Goal: Task Accomplishment & Management: Manage account settings

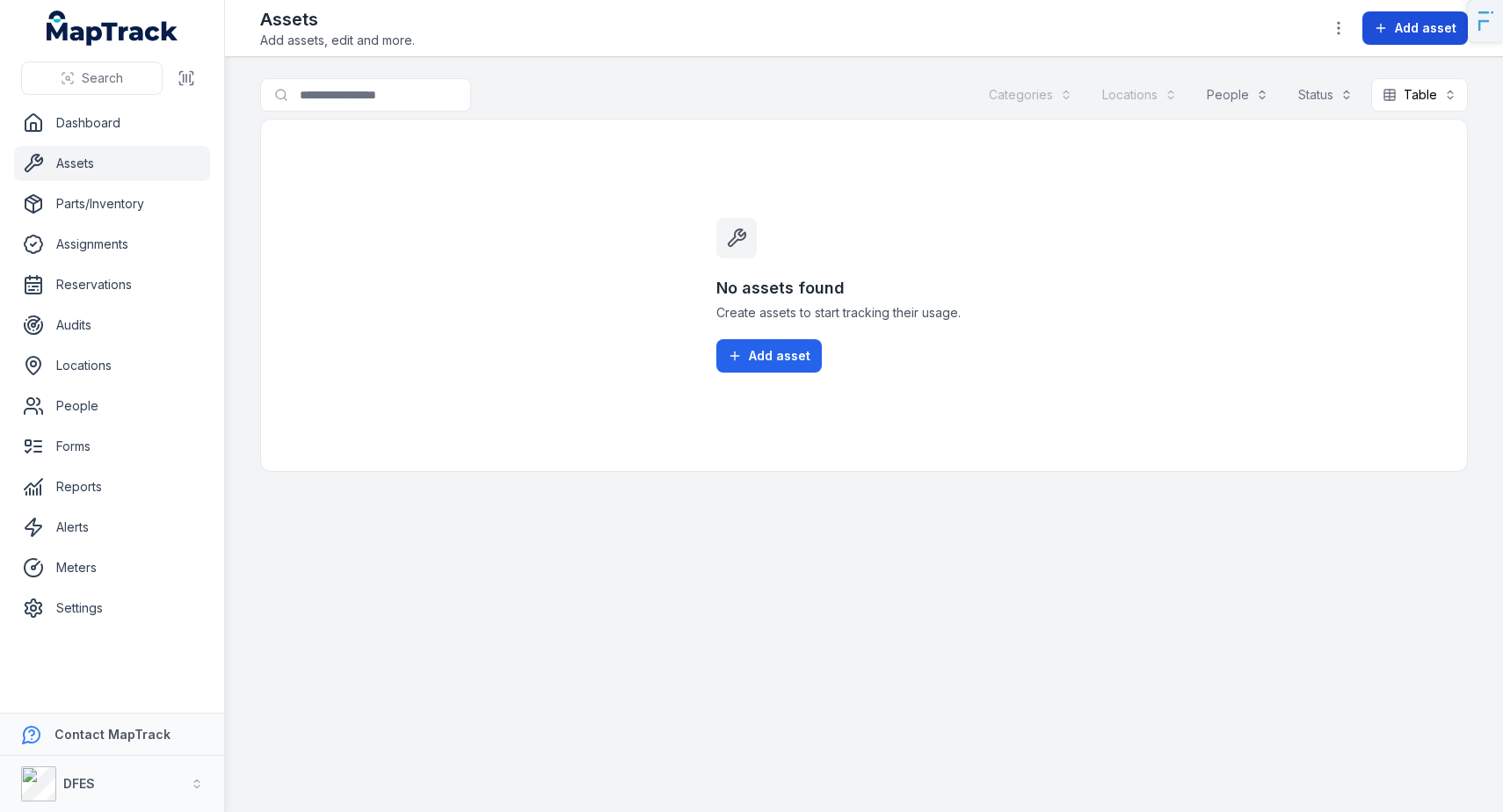
click at [1419, 28] on span "Add asset" at bounding box center [1426, 28] width 61 height 18
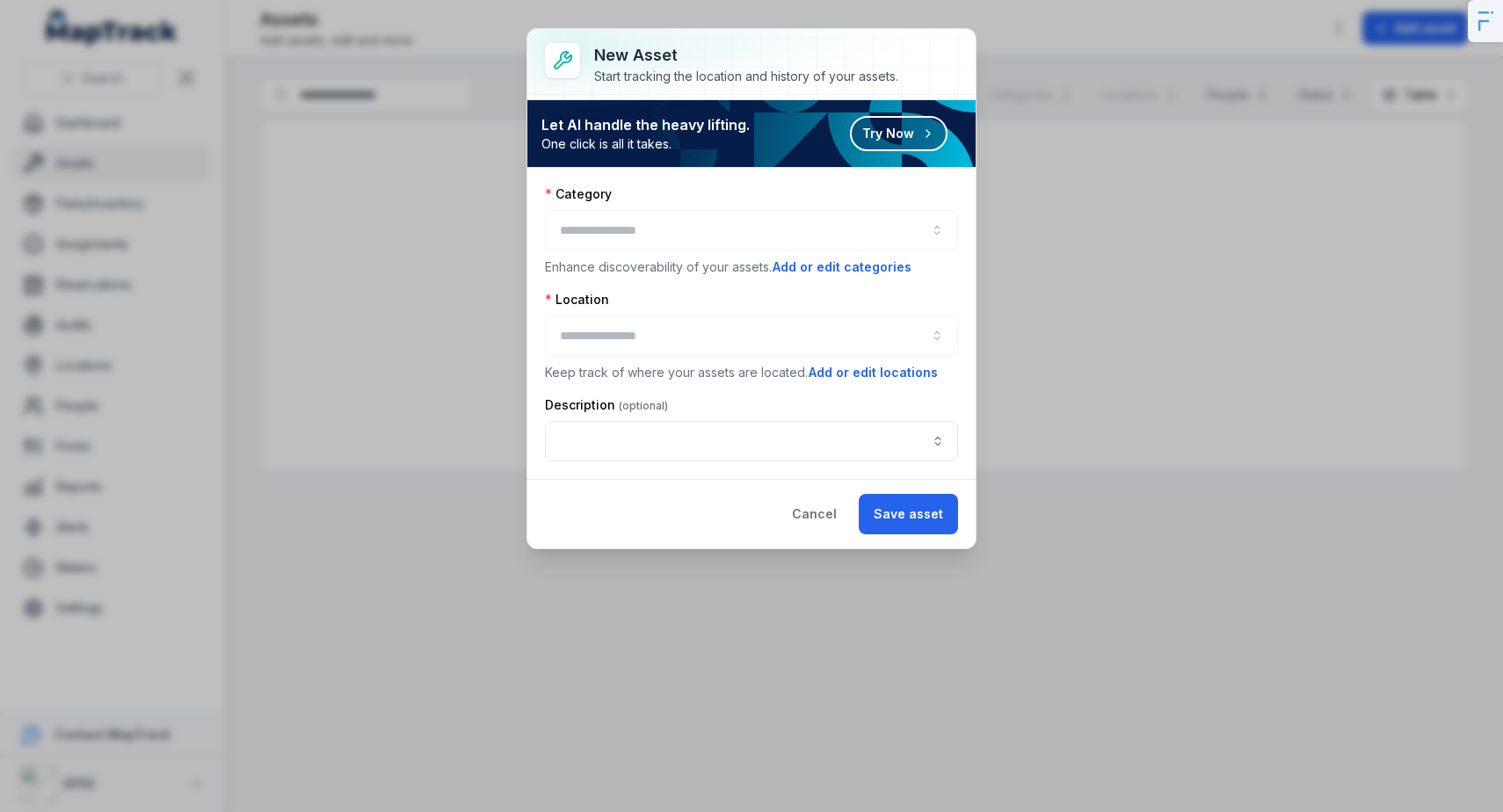
click at [639, 229] on div at bounding box center [751, 230] width 414 height 41
click at [812, 269] on button "Add or edit categories" at bounding box center [841, 267] width 140 height 20
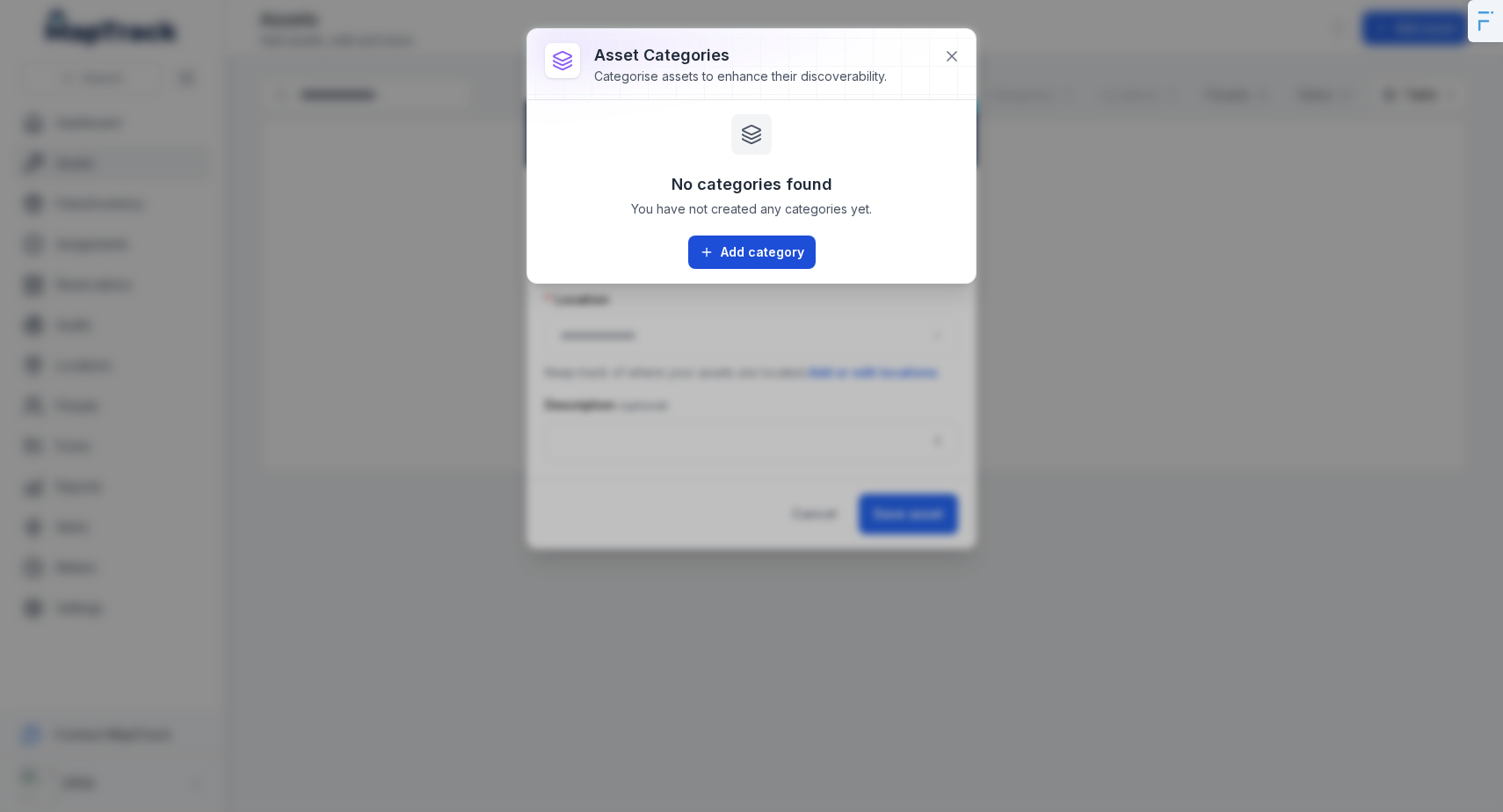
click at [797, 257] on button "Add category" at bounding box center [752, 252] width 127 height 33
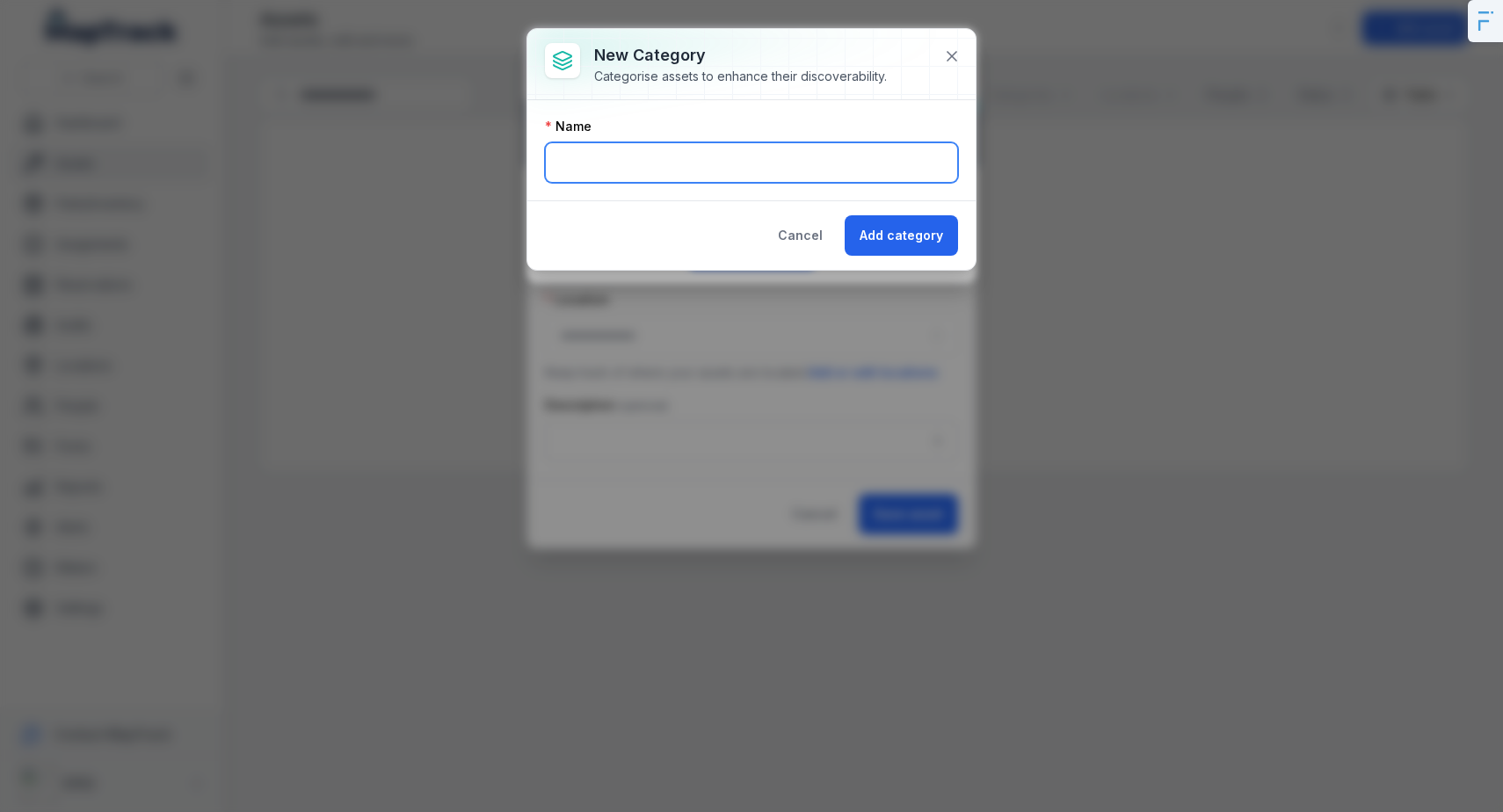
click at [738, 163] on input "text" at bounding box center [751, 163] width 414 height 41
type input "*********"
click at [845, 216] on button "Add category" at bounding box center [902, 236] width 113 height 41
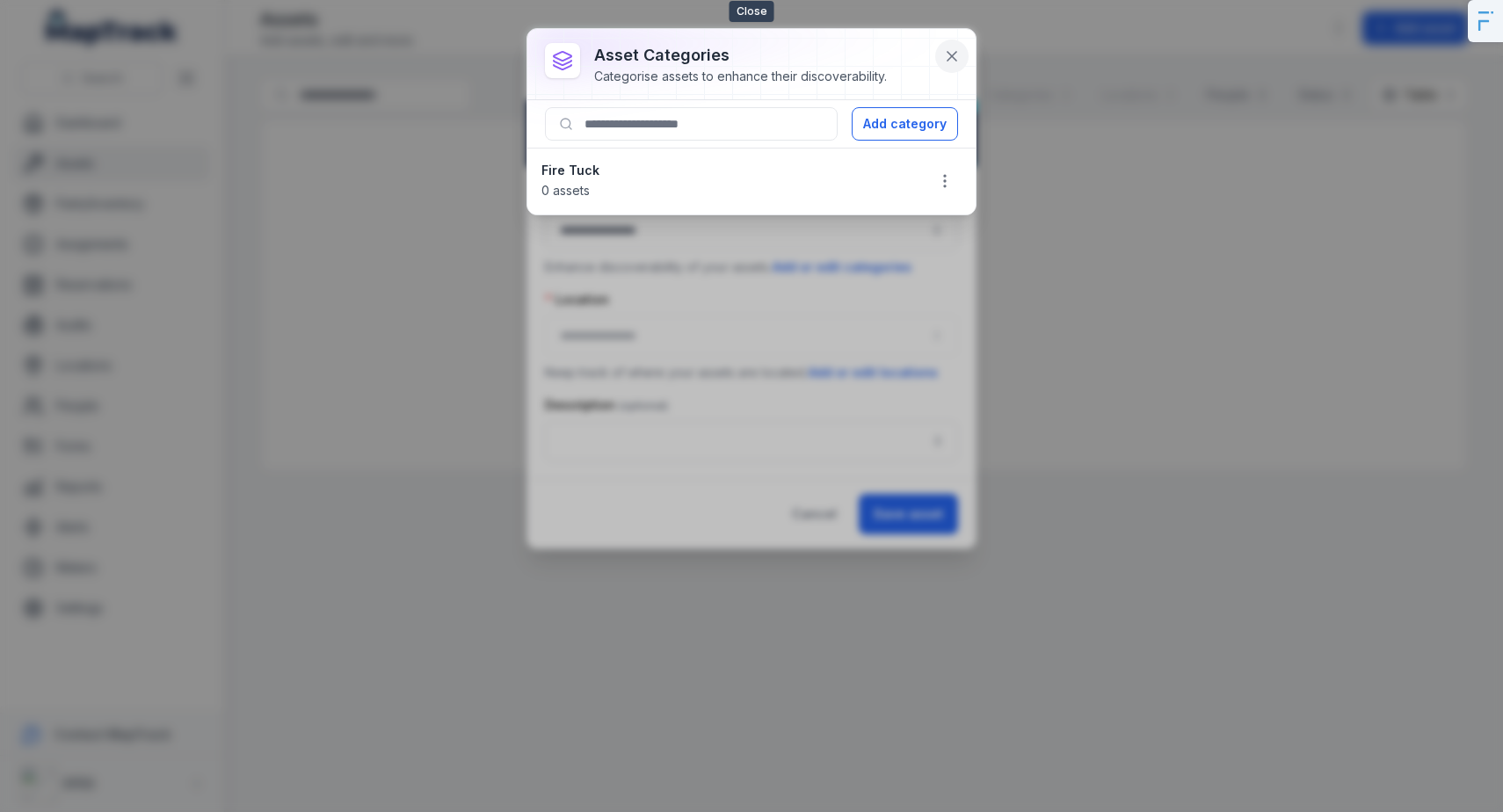
click at [959, 62] on icon at bounding box center [952, 56] width 18 height 18
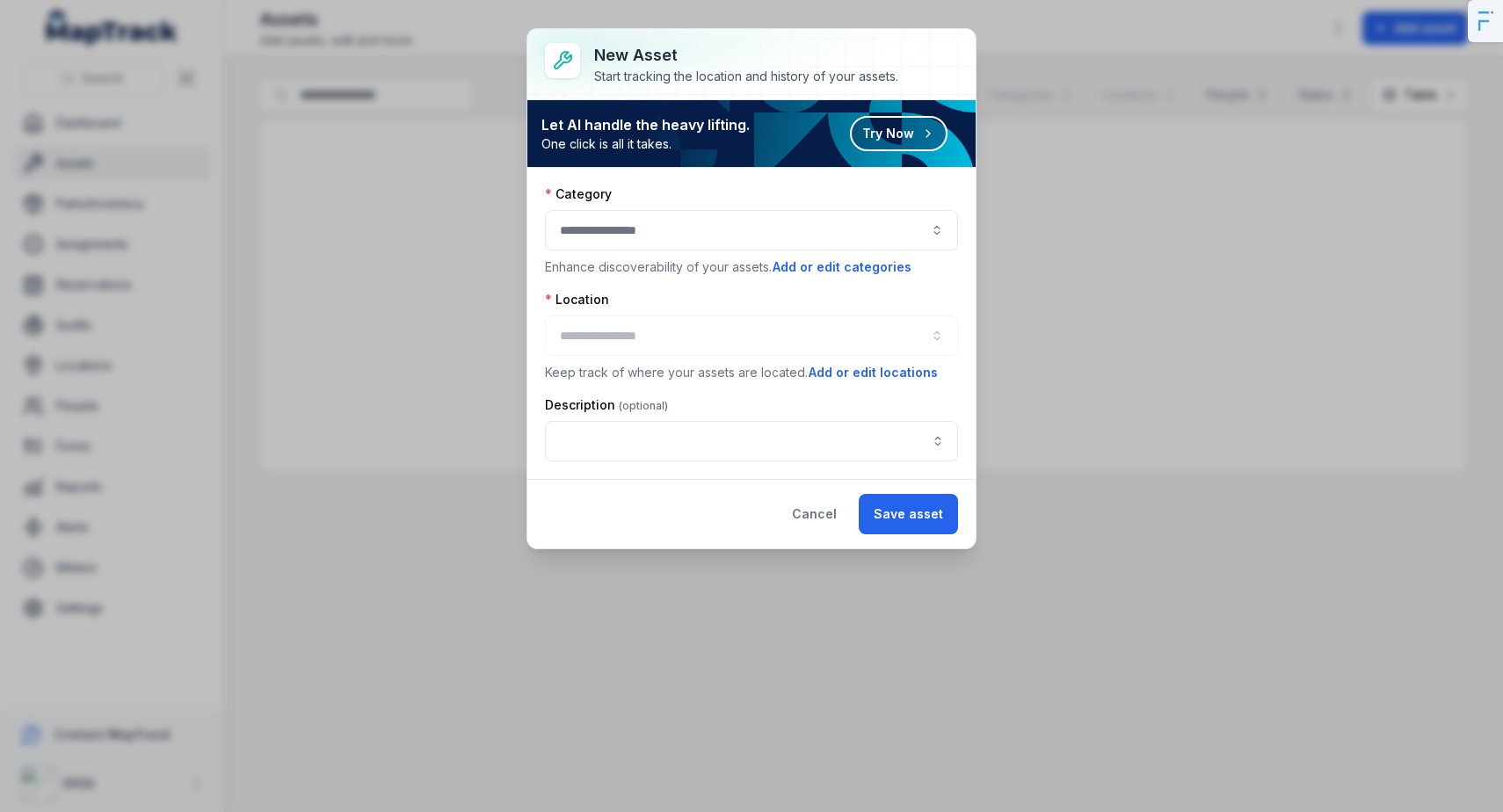
click at [762, 229] on div at bounding box center [751, 230] width 414 height 41
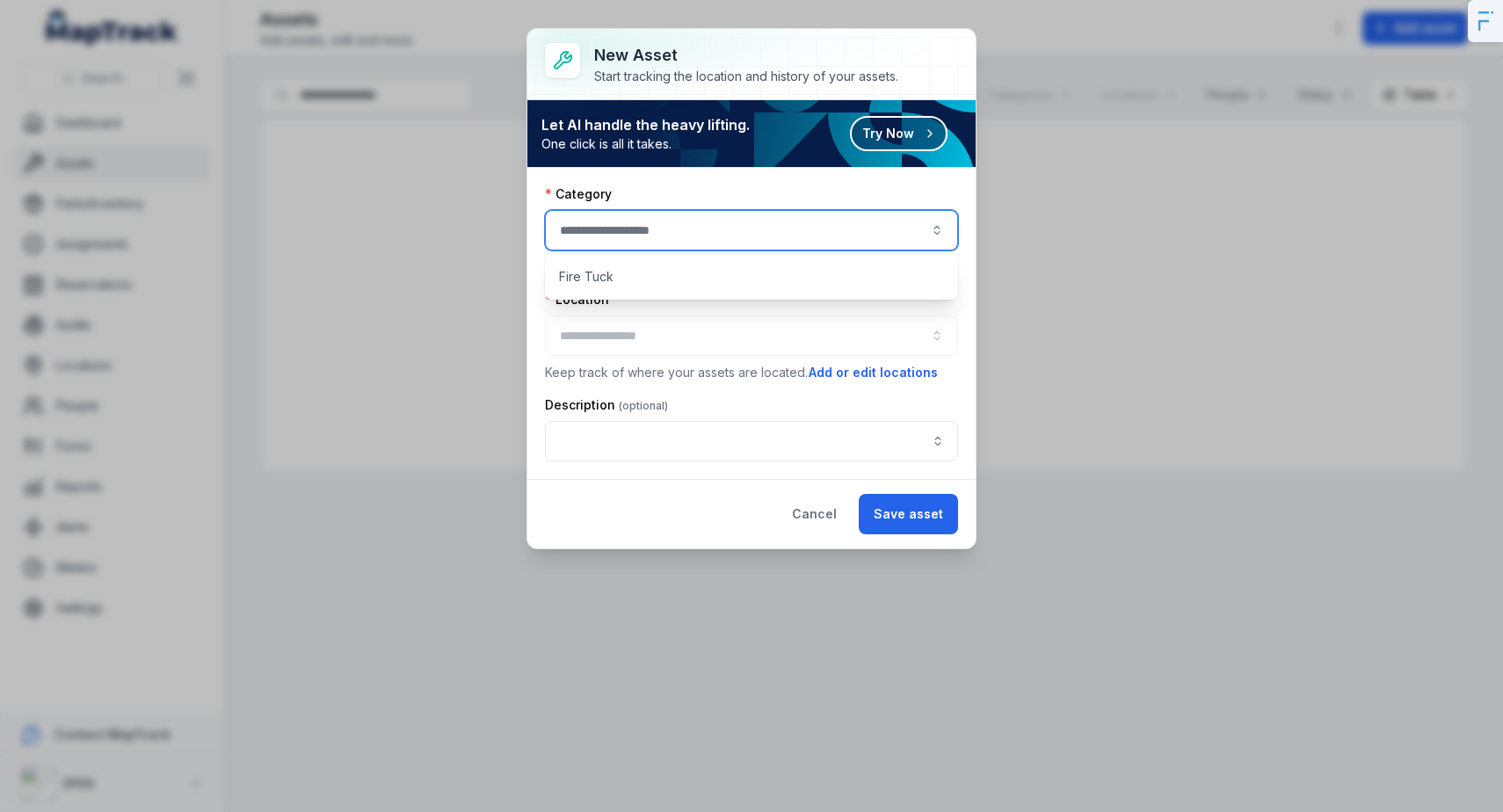
click at [886, 124] on button "Try Now" at bounding box center [899, 134] width 98 height 35
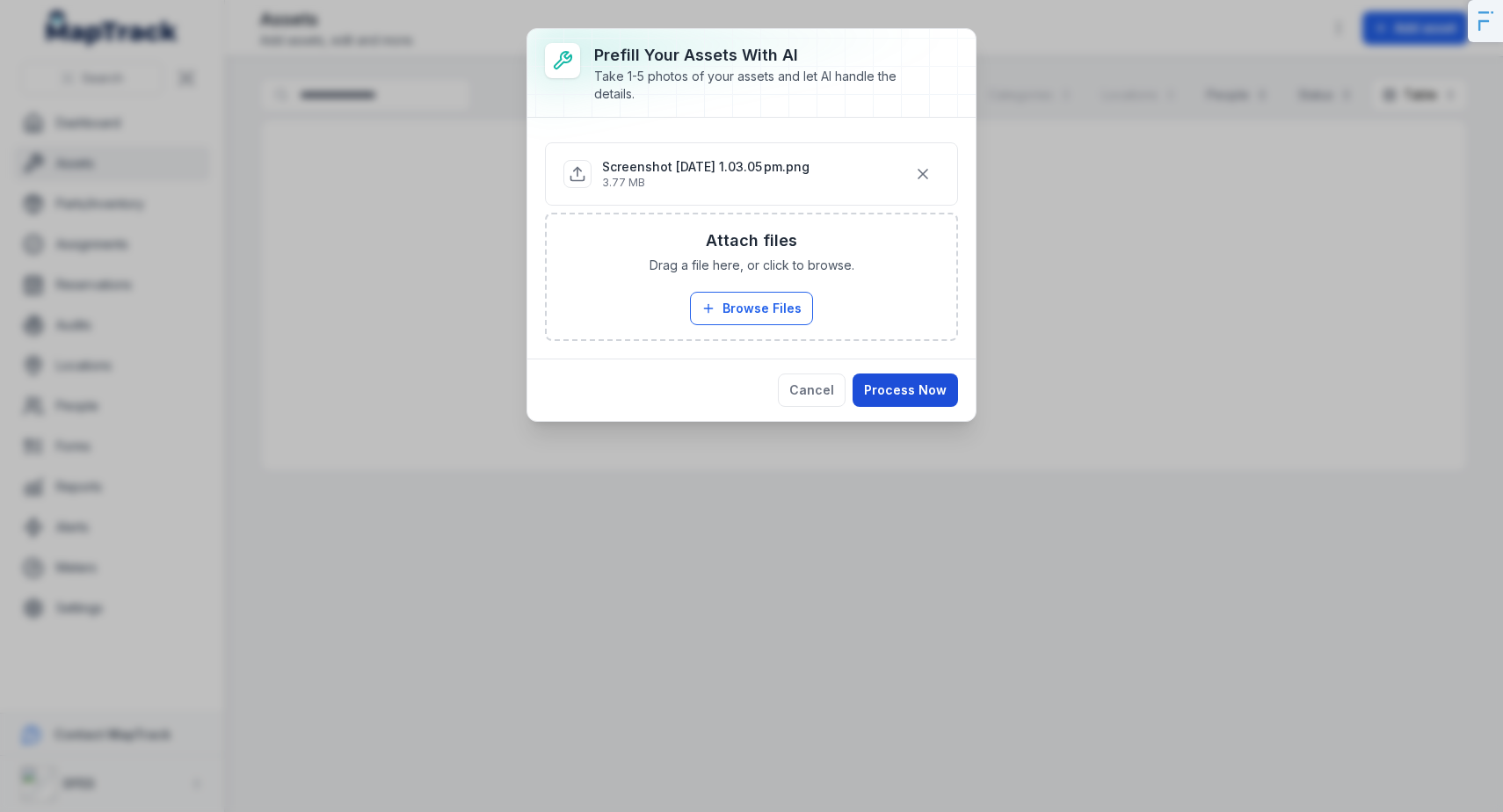
click at [903, 389] on button "Process Now" at bounding box center [904, 390] width 105 height 33
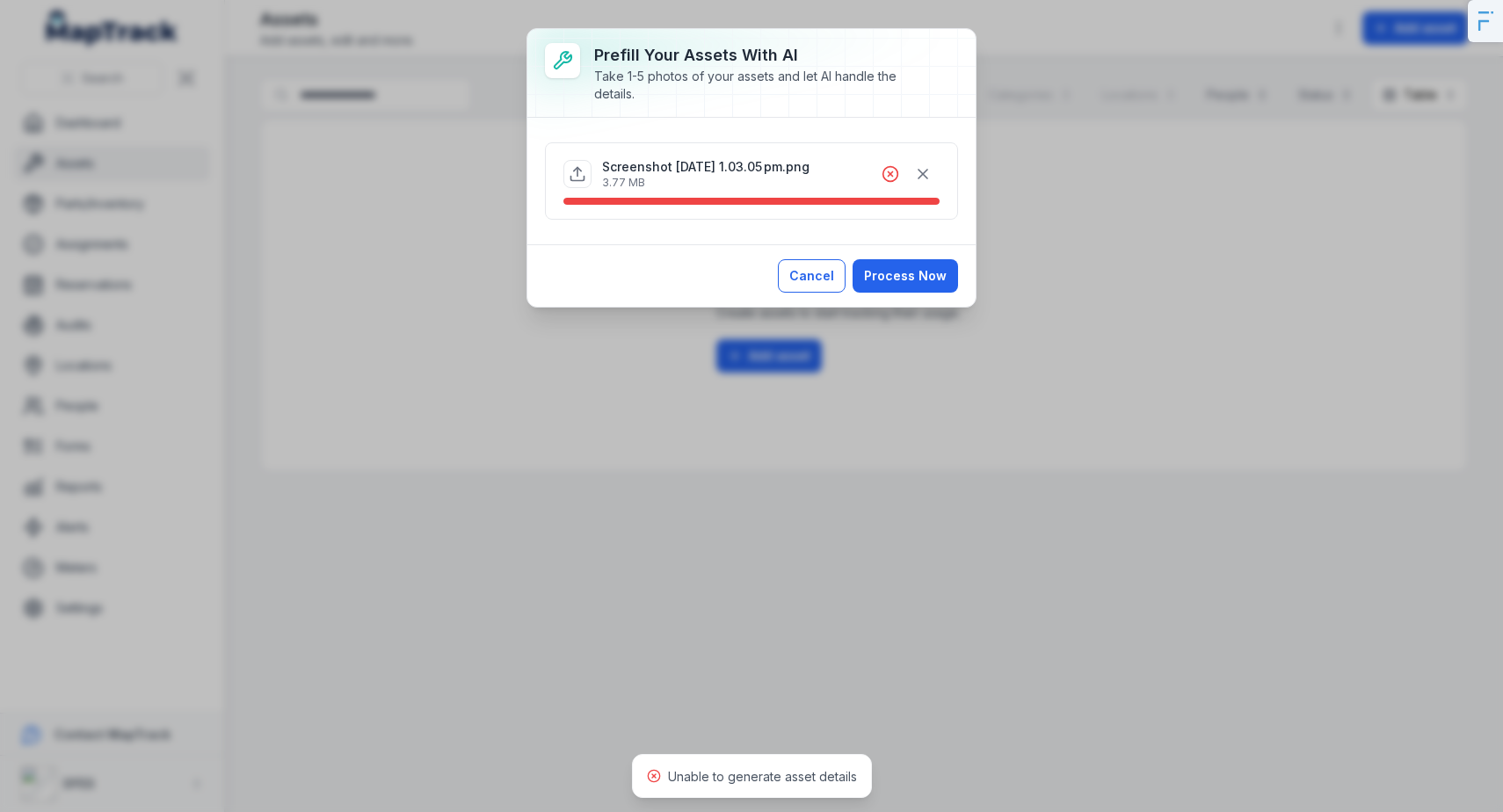
click at [798, 269] on button "Cancel" at bounding box center [811, 276] width 68 height 33
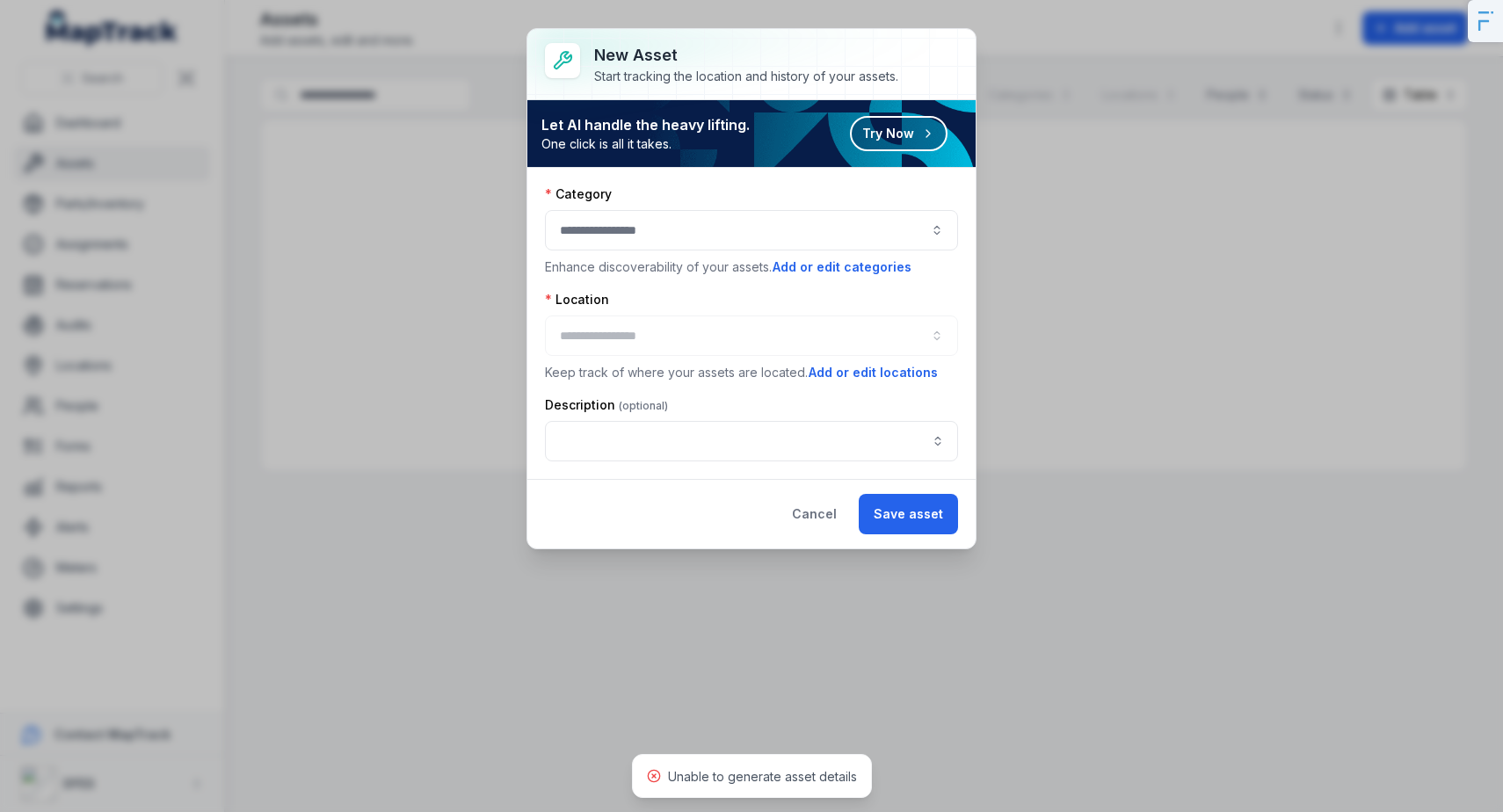
drag, startPoint x: 827, startPoint y: 524, endPoint x: 760, endPoint y: 522, distance: 67.0
click at [827, 521] on button "Cancel" at bounding box center [814, 515] width 74 height 41
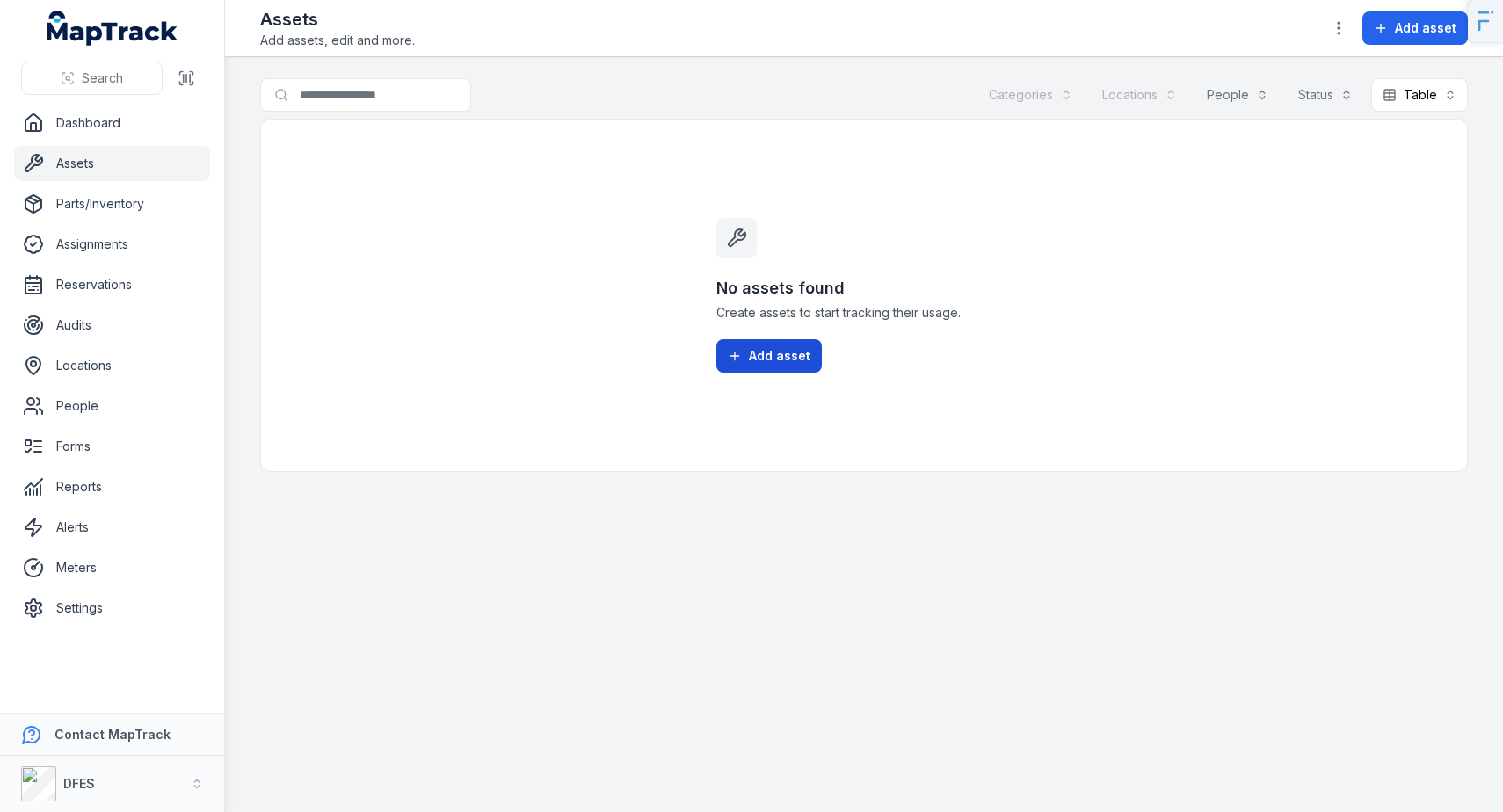
click at [786, 359] on span "Add asset" at bounding box center [780, 356] width 61 height 18
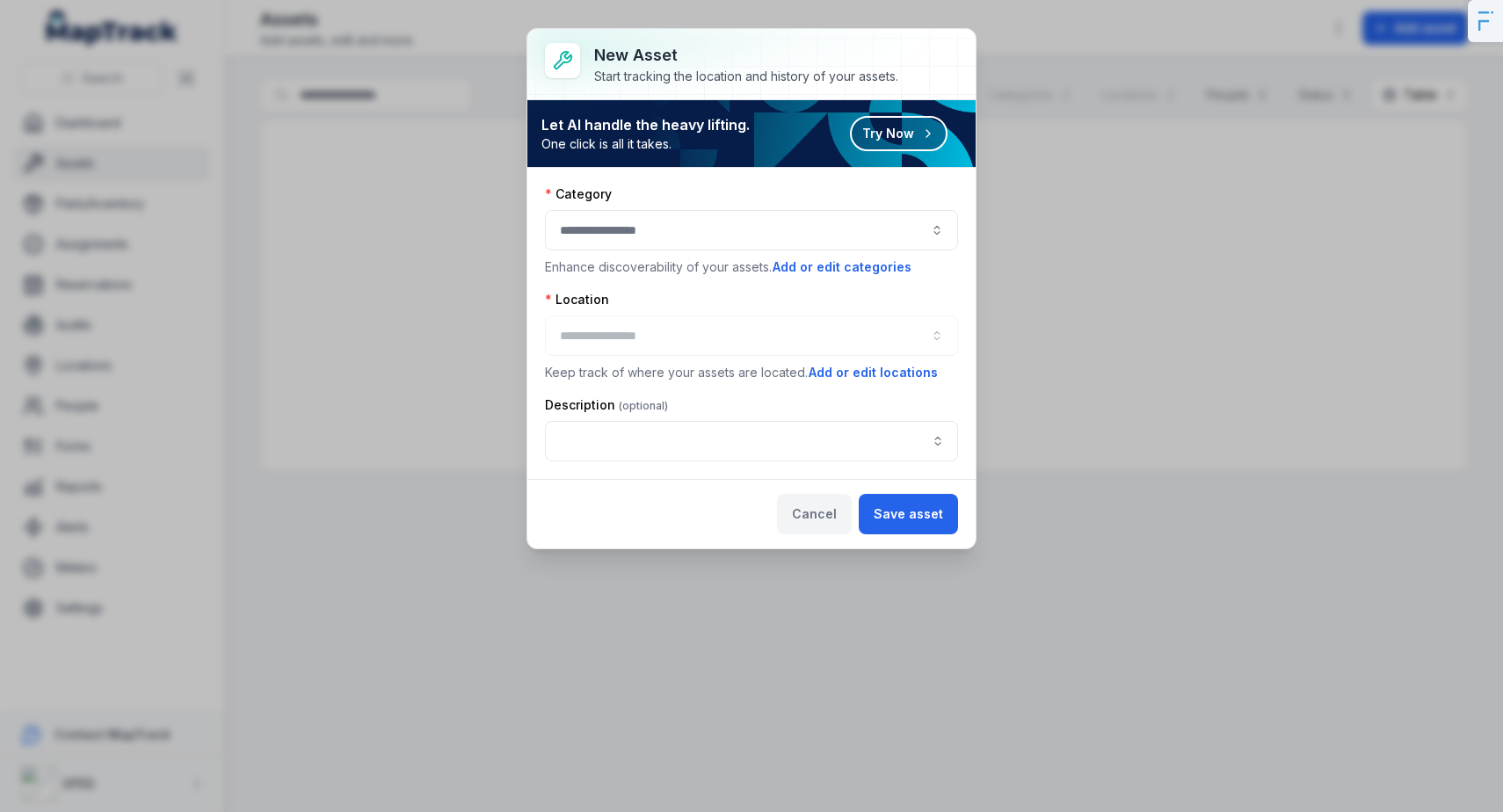
click at [815, 524] on button "Cancel" at bounding box center [814, 515] width 74 height 41
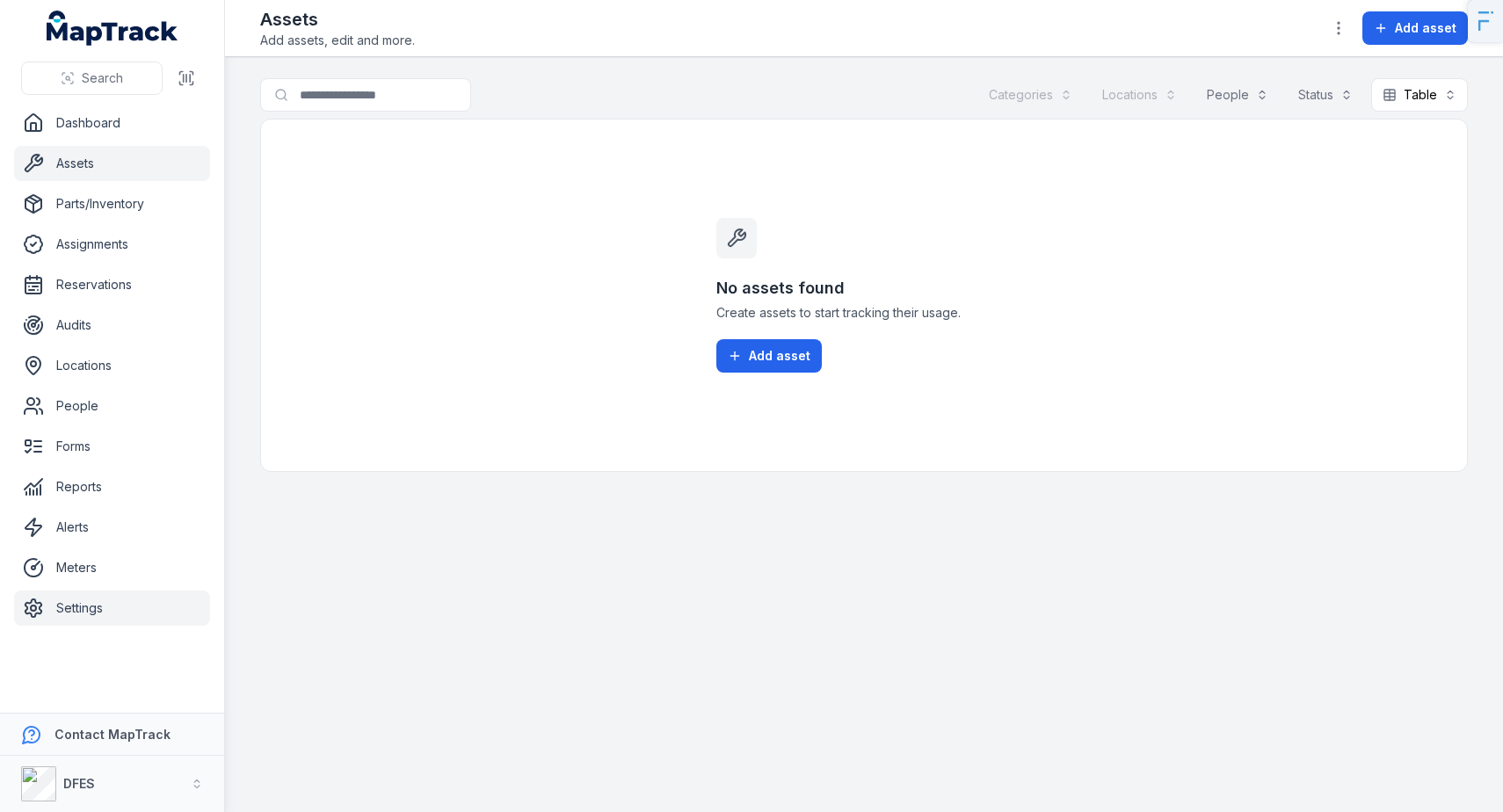
click at [89, 607] on link "Settings" at bounding box center [112, 609] width 196 height 35
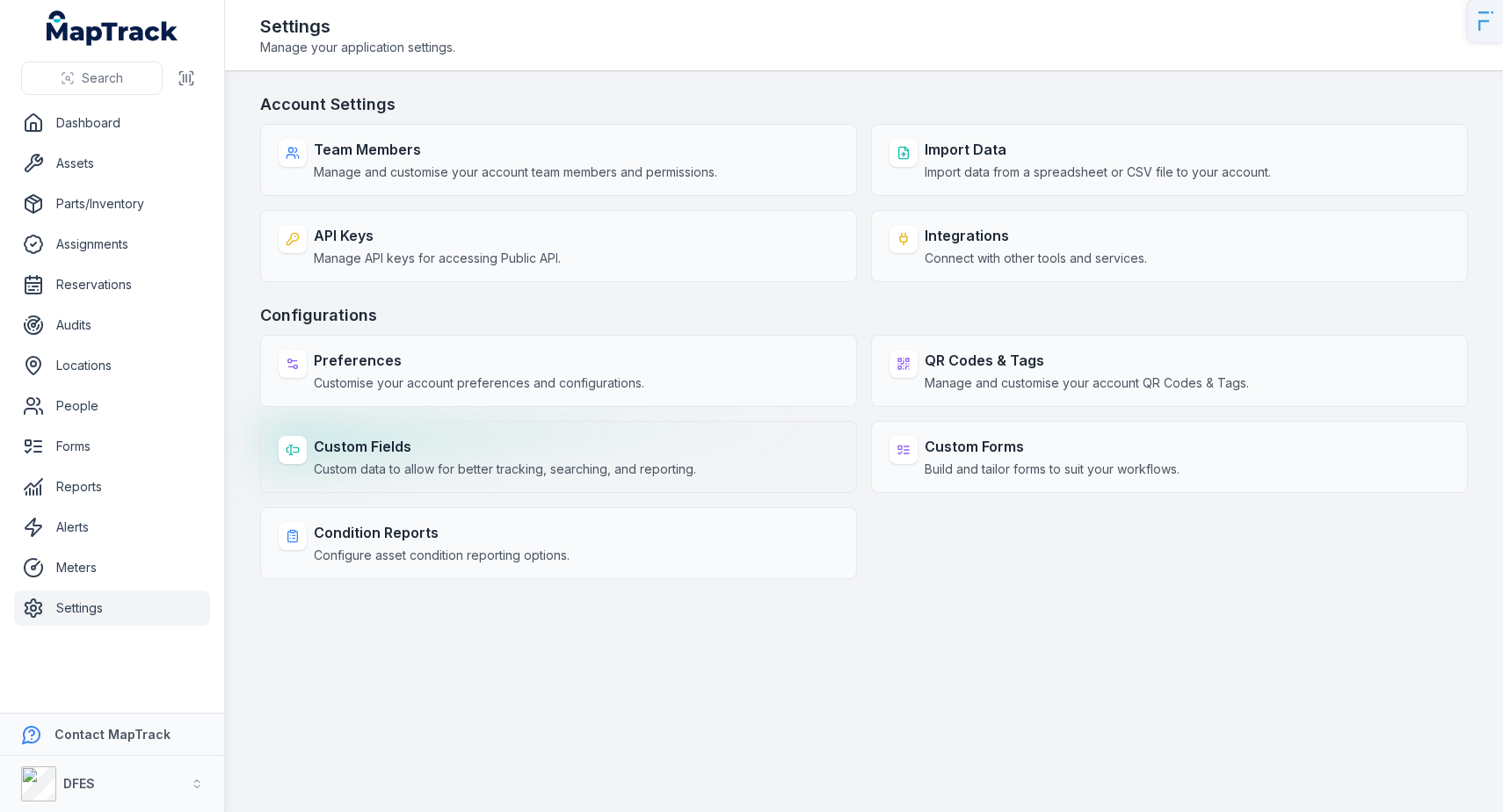
click at [442, 462] on span "Custom data to allow for better tracking, searching, and reporting." at bounding box center [505, 469] width 382 height 18
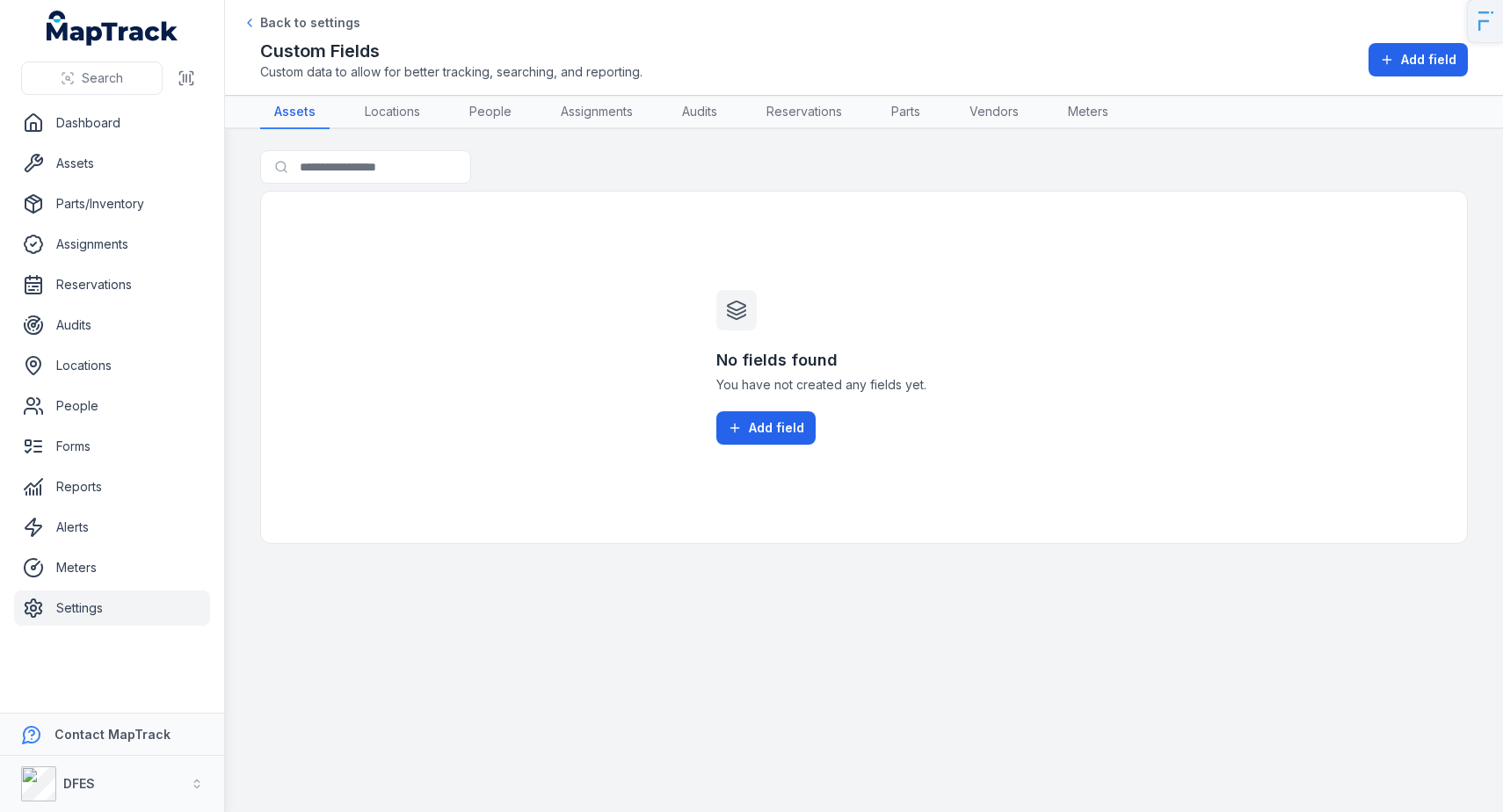
drag, startPoint x: 753, startPoint y: 451, endPoint x: 753, endPoint y: 436, distance: 15.0
click at [753, 451] on div "No fields found You have not created any fields yet. Add field" at bounding box center [864, 367] width 337 height 351
click at [753, 426] on span "Add field" at bounding box center [777, 427] width 56 height 18
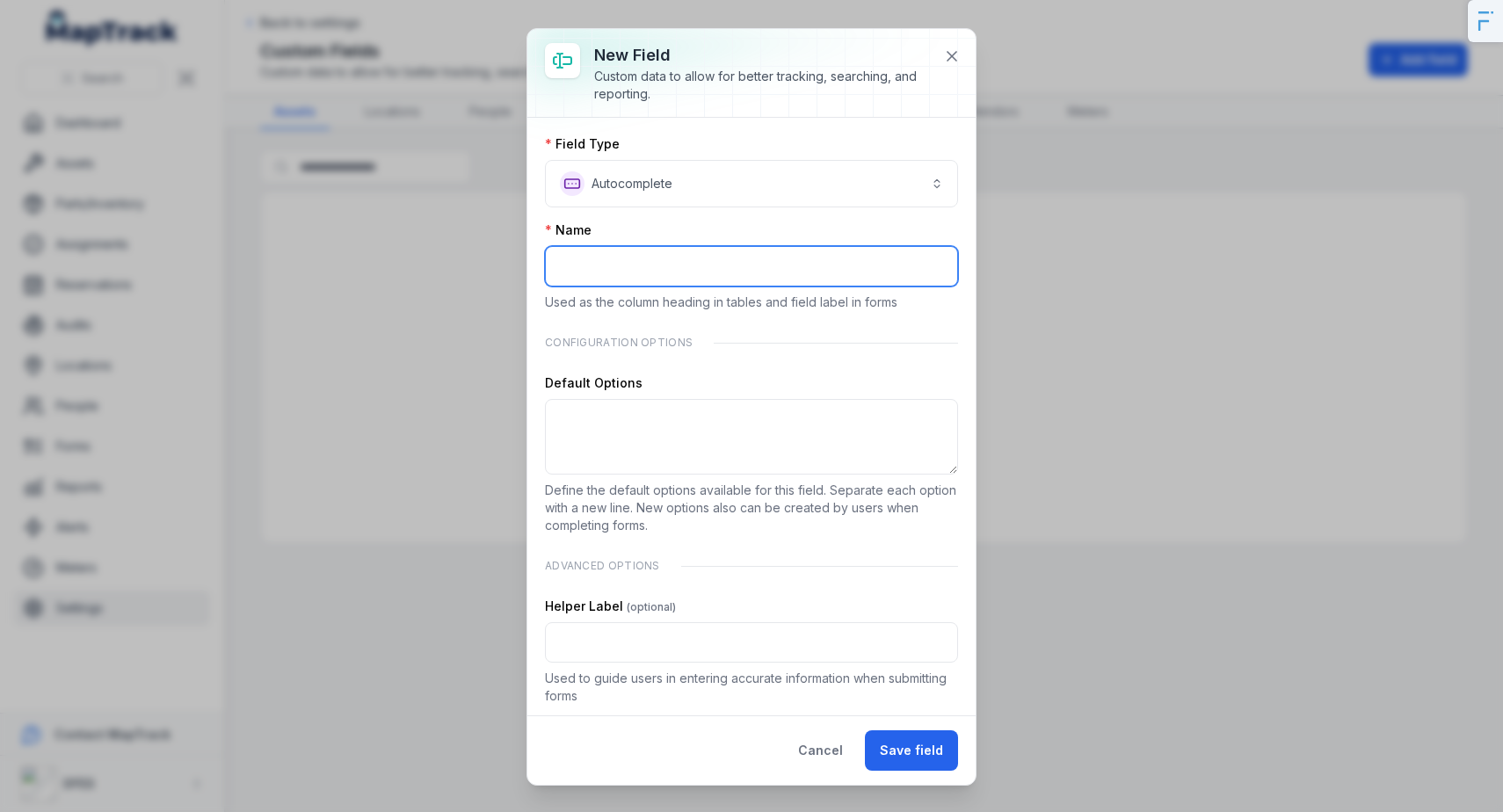
click at [653, 258] on input ":r8:-form-item-label" at bounding box center [751, 267] width 414 height 41
type input "*"
click at [621, 267] on input "**********" at bounding box center [751, 267] width 414 height 41
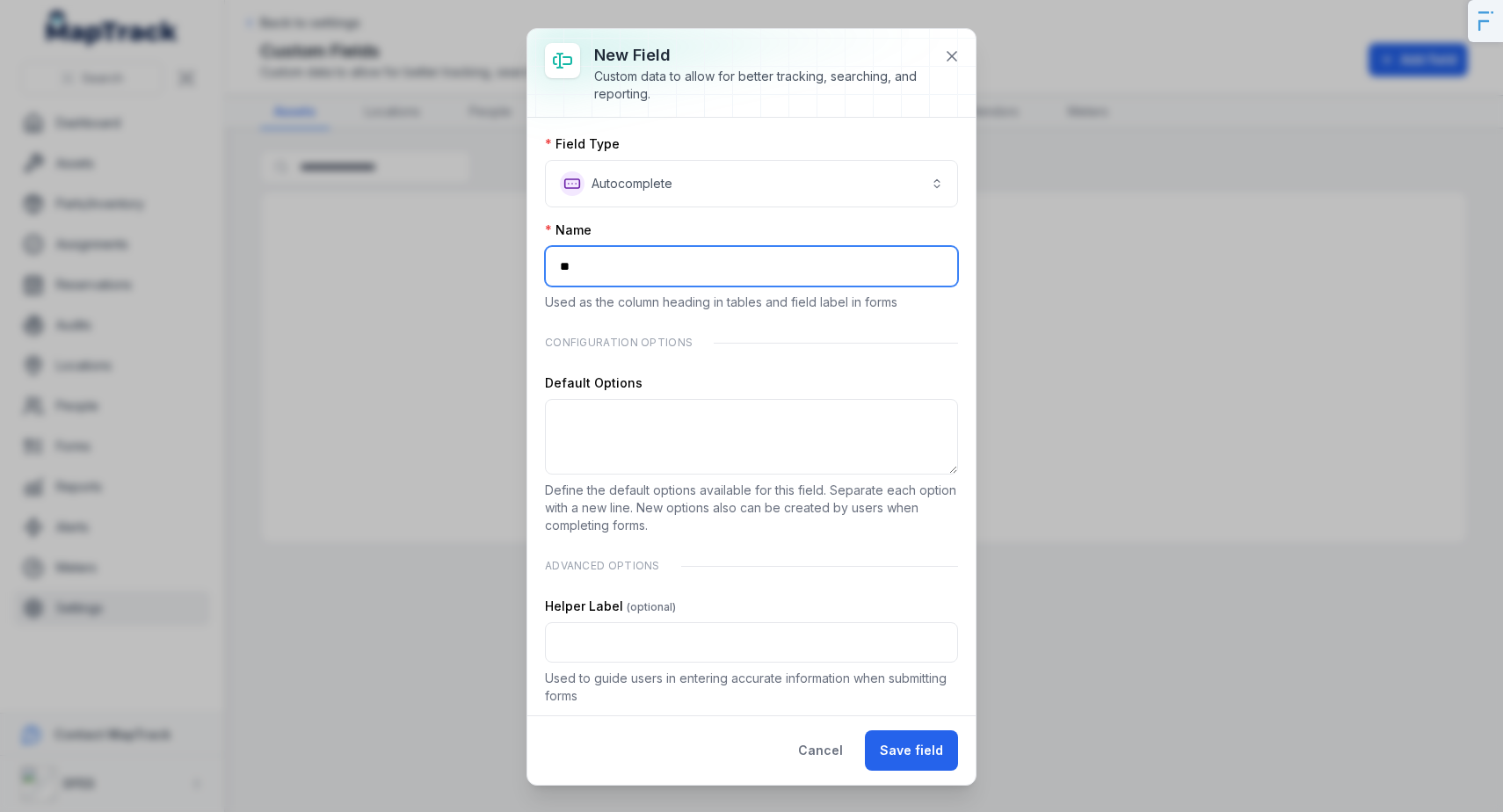
type input "*"
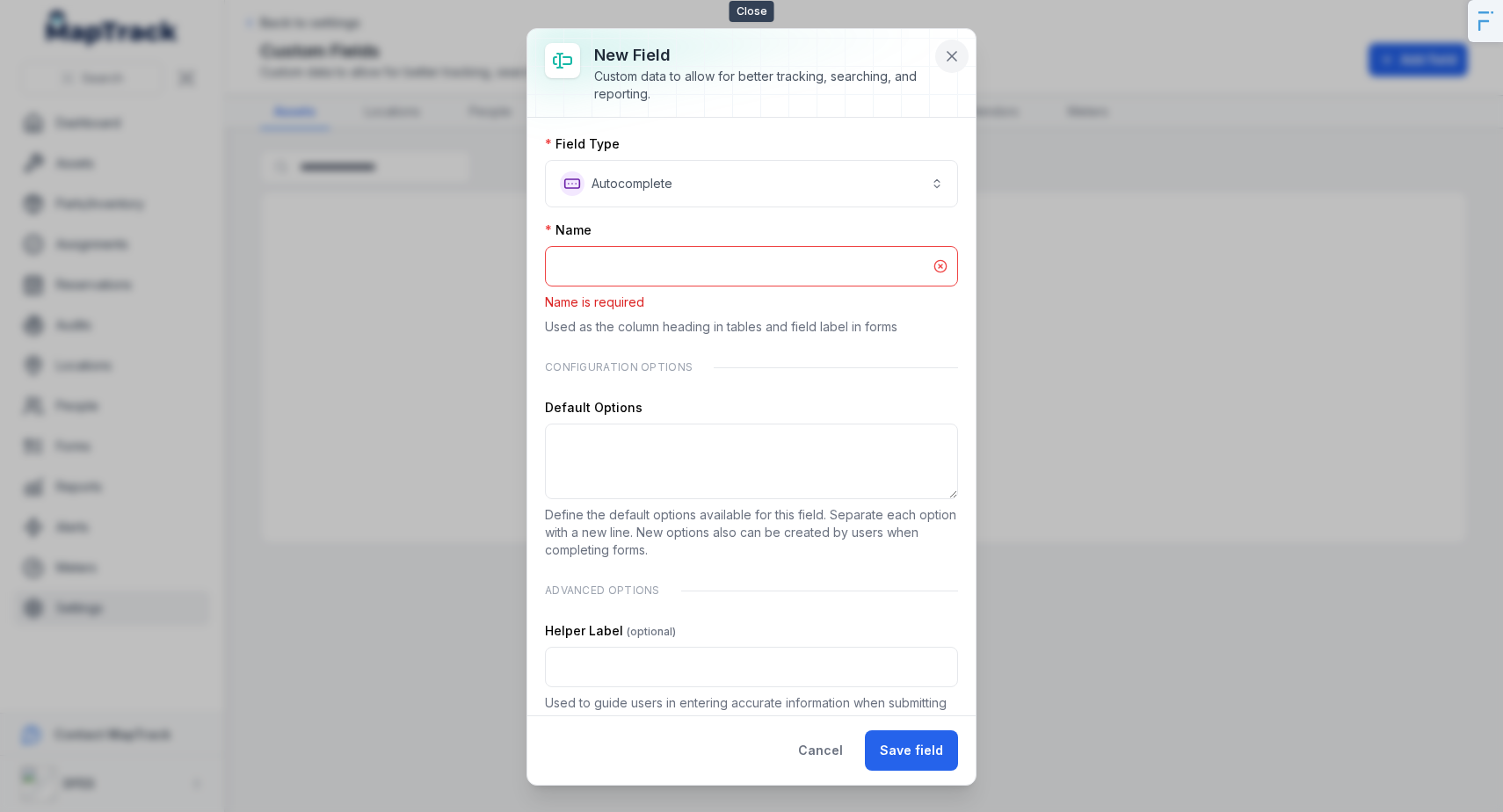
click at [954, 56] on icon at bounding box center [952, 56] width 18 height 18
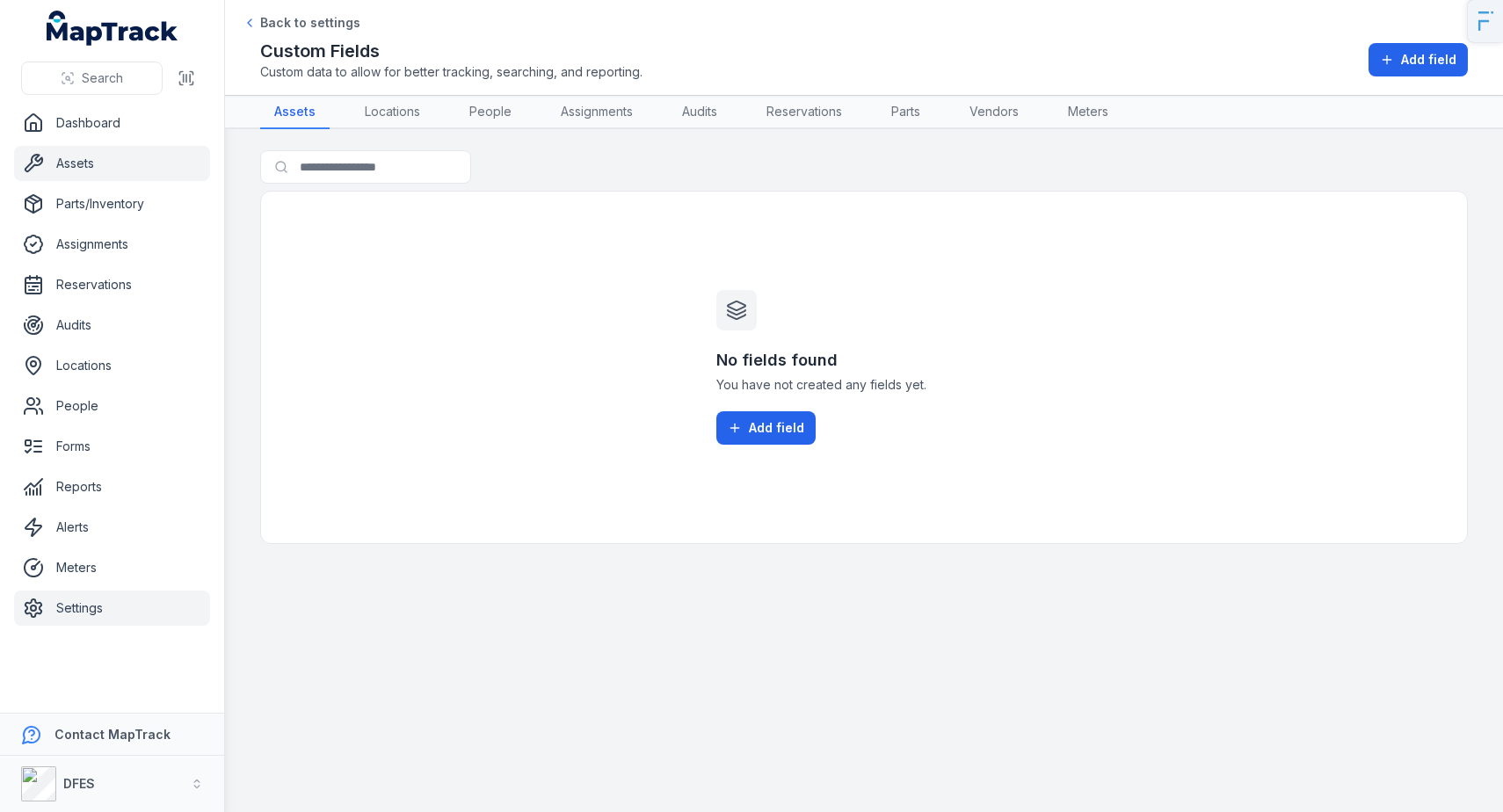
click at [99, 177] on link "Assets" at bounding box center [112, 164] width 196 height 35
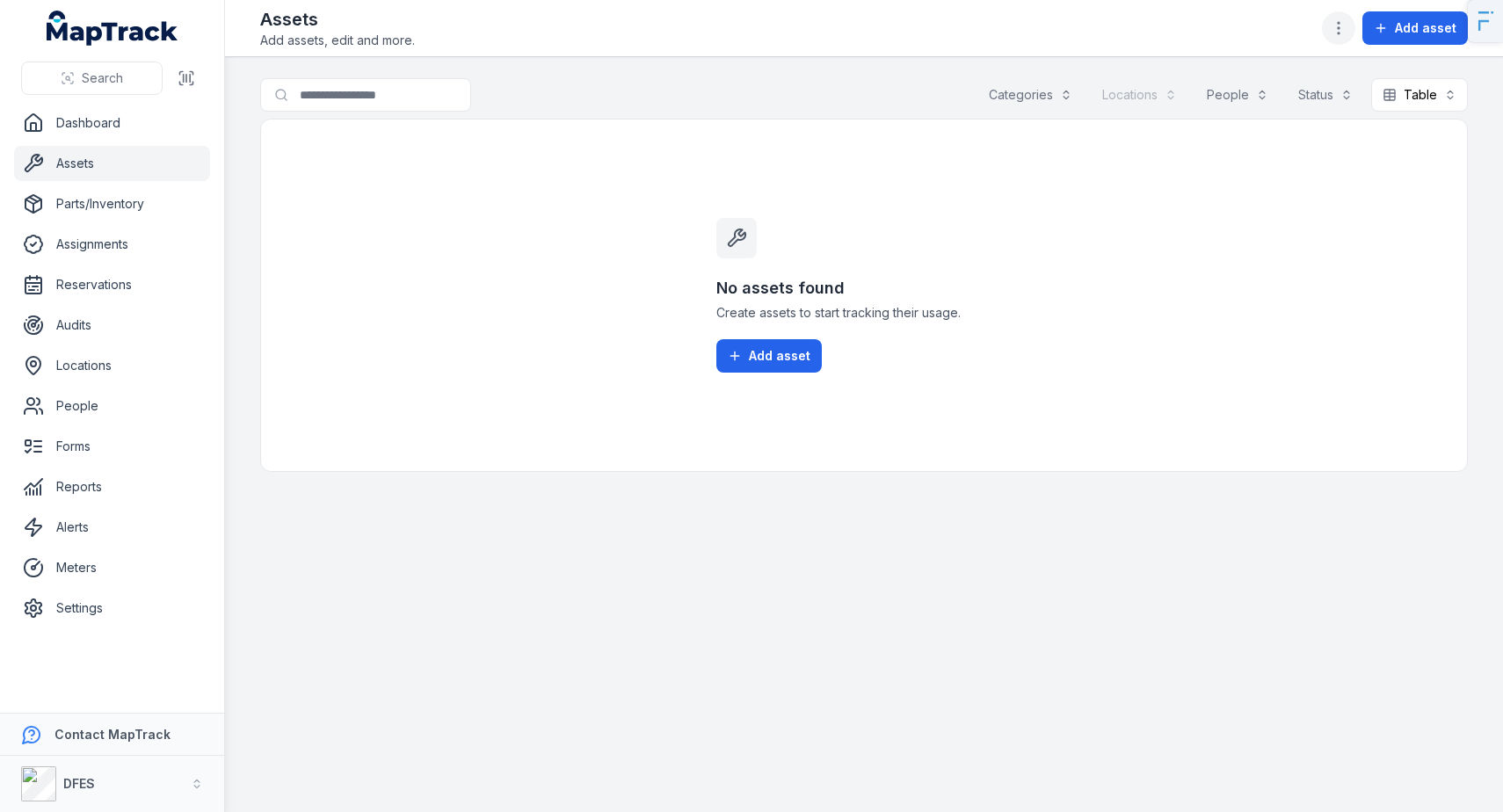
click at [1337, 40] on button "button" at bounding box center [1338, 28] width 33 height 33
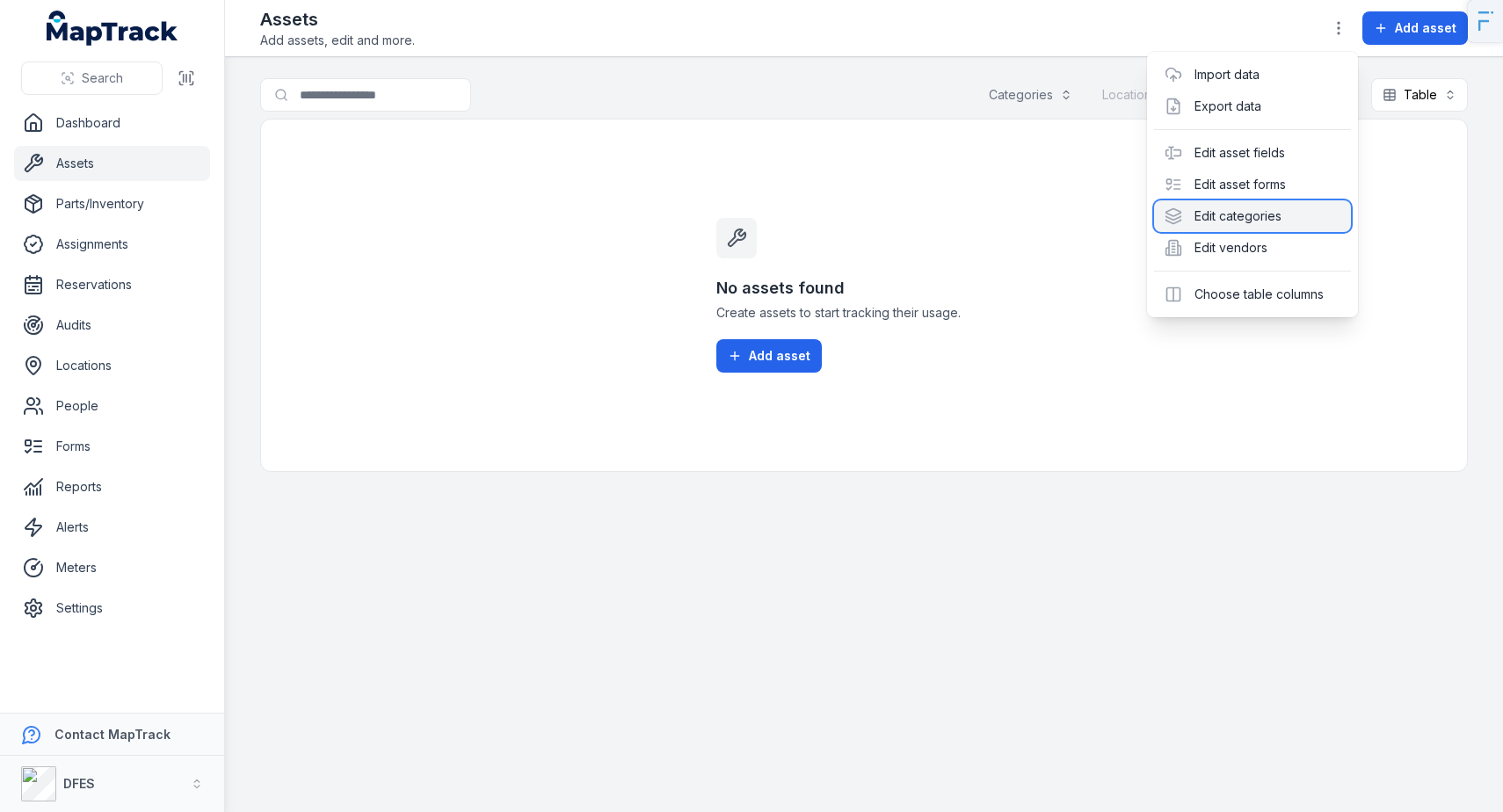
click at [1246, 215] on div "Edit categories" at bounding box center [1253, 216] width 197 height 32
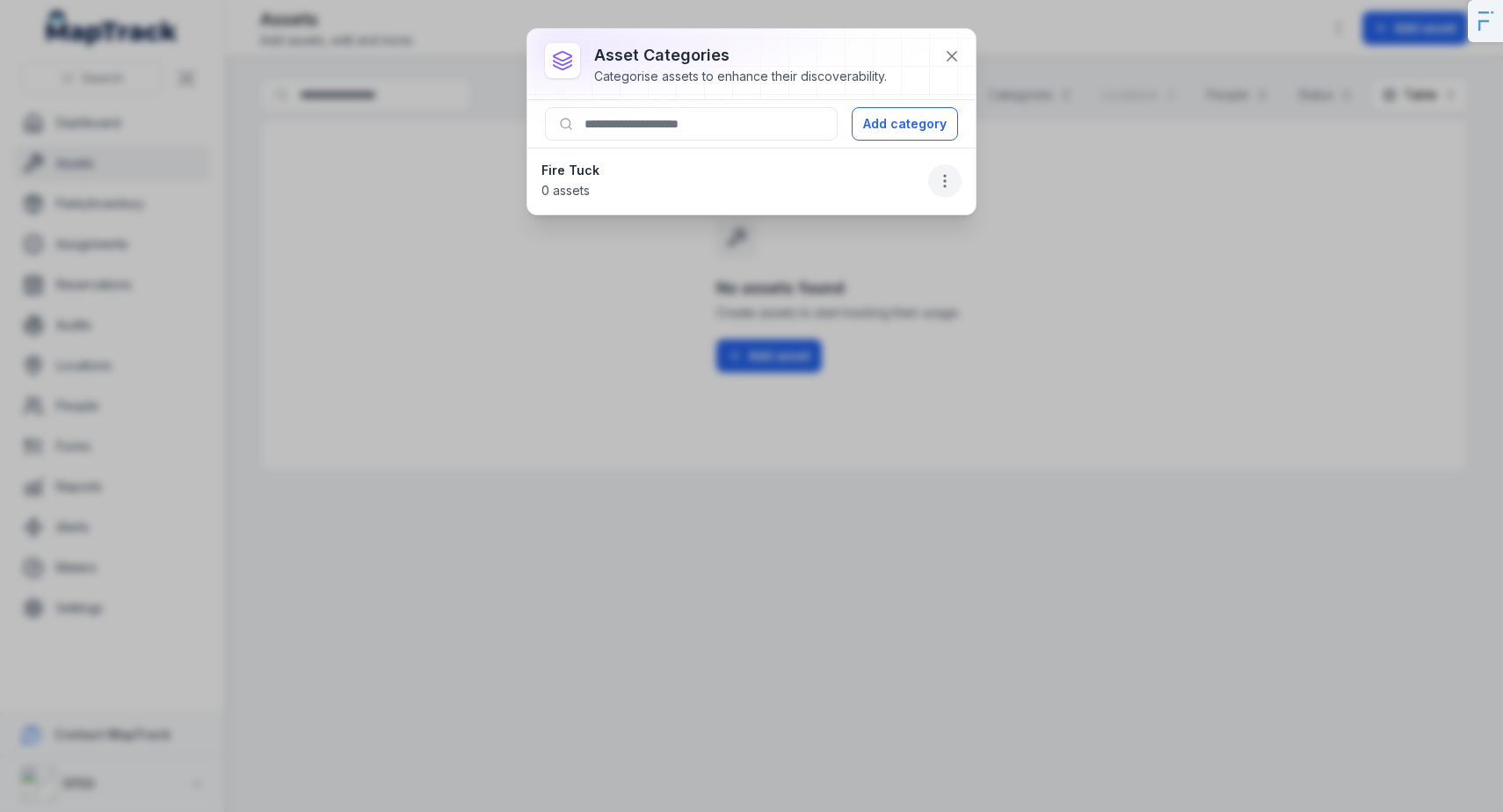
click at [943, 177] on icon "button" at bounding box center [944, 180] width 18 height 18
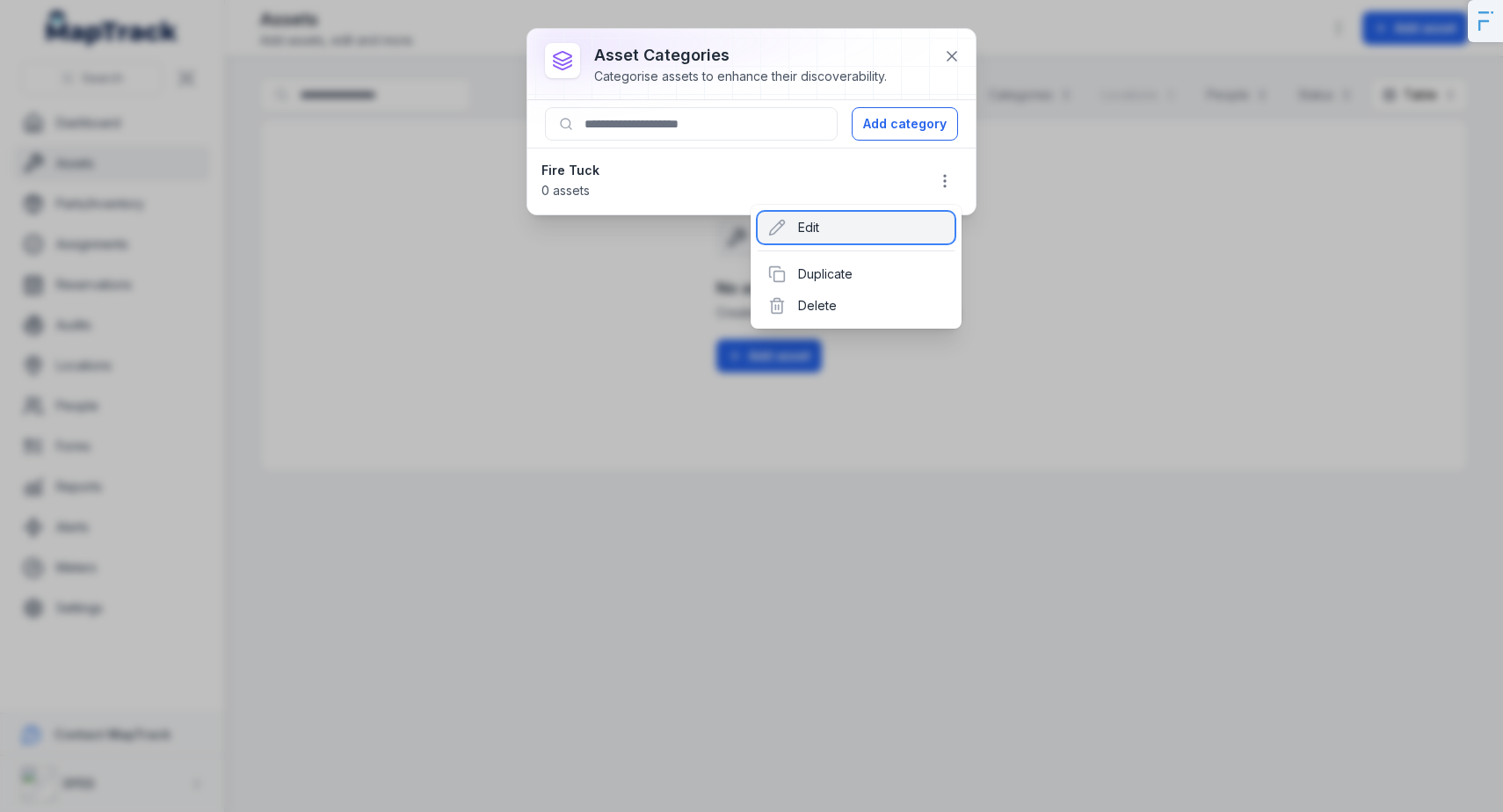
click at [813, 217] on div "Edit" at bounding box center [856, 228] width 197 height 32
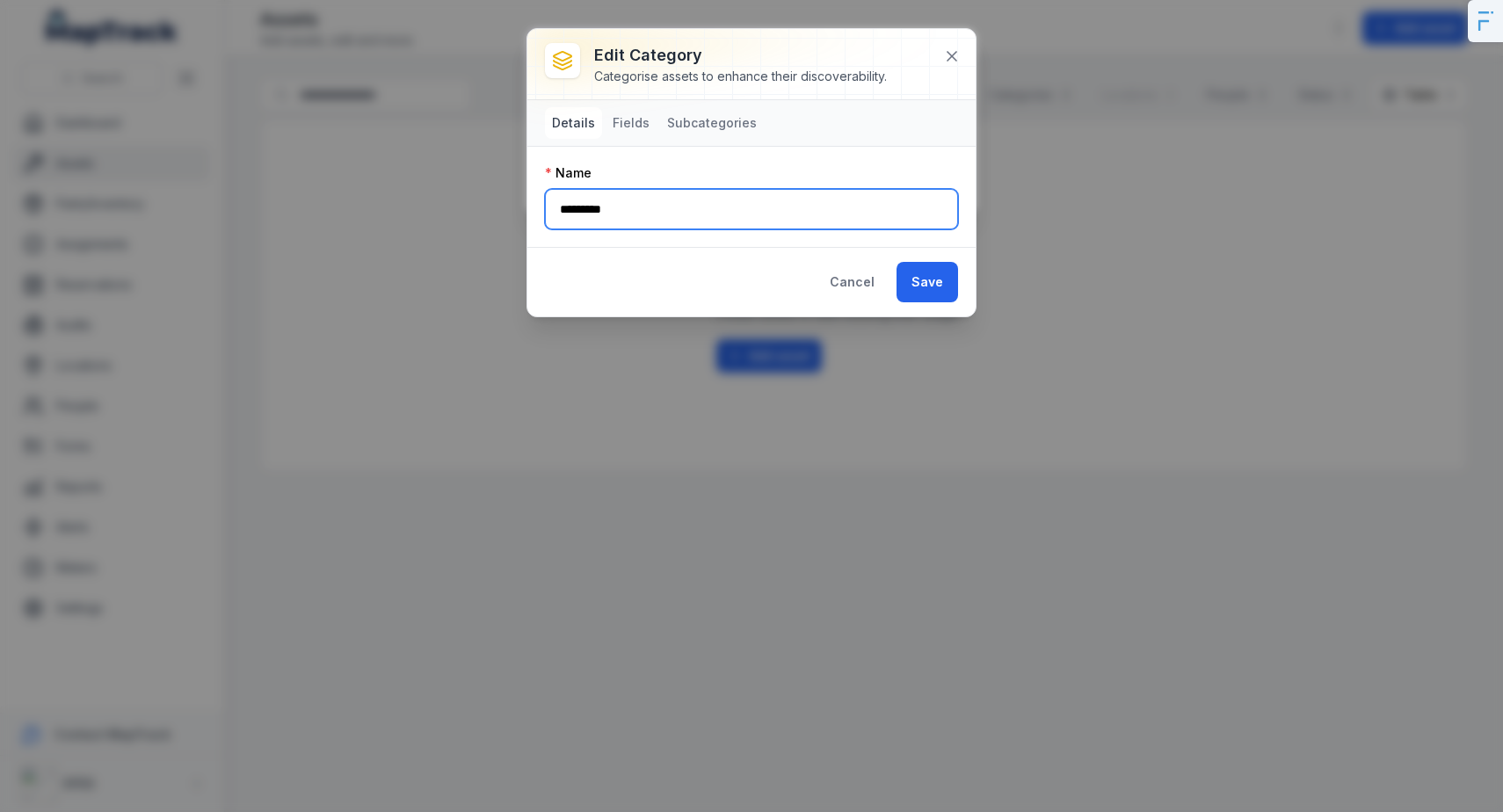
click at [658, 203] on input "*********" at bounding box center [751, 209] width 414 height 41
paste input "*********"
click at [637, 211] on input "**********" at bounding box center [751, 209] width 414 height 41
type input "*********"
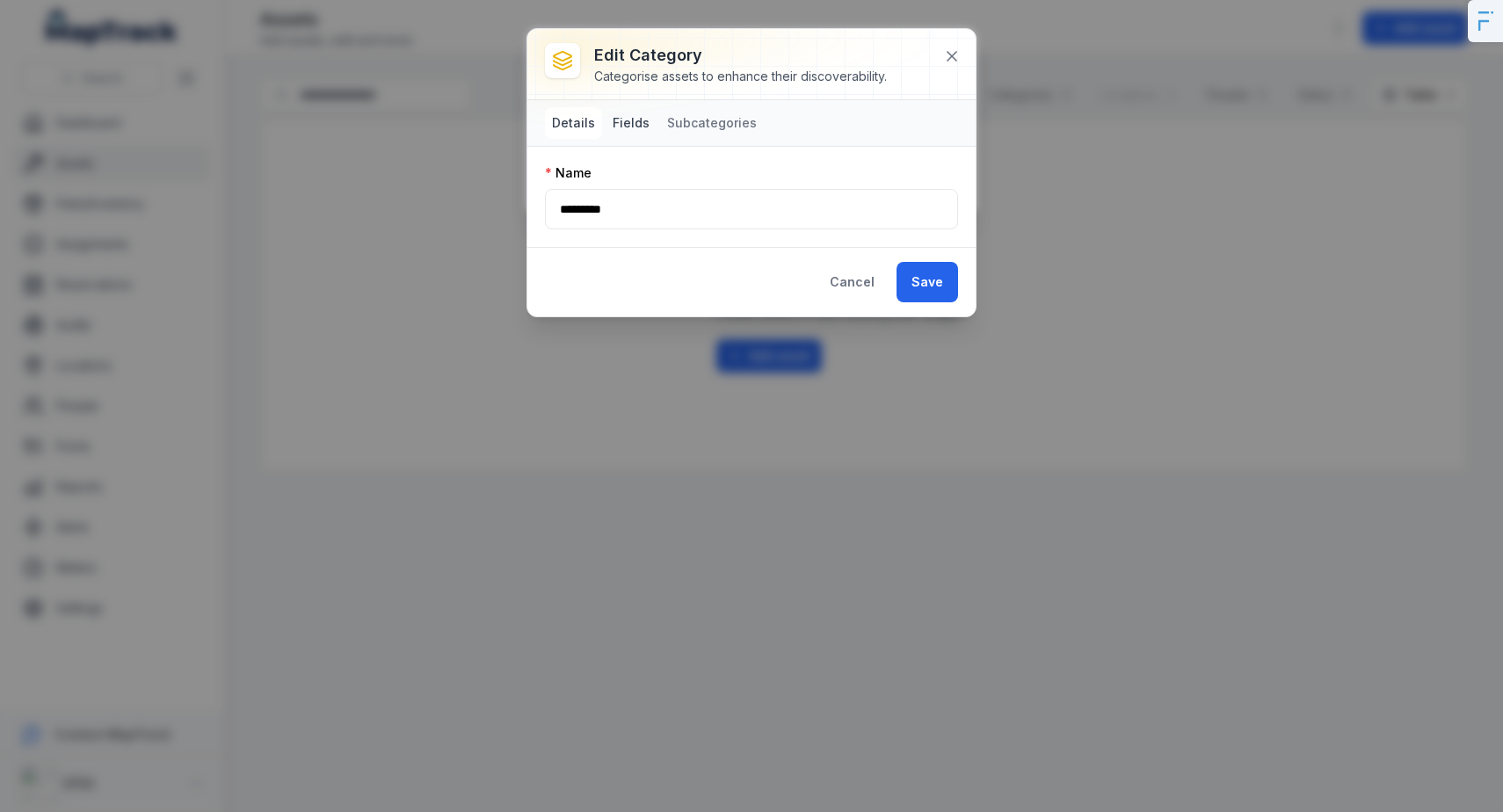
click at [629, 127] on button "Fields" at bounding box center [631, 123] width 51 height 32
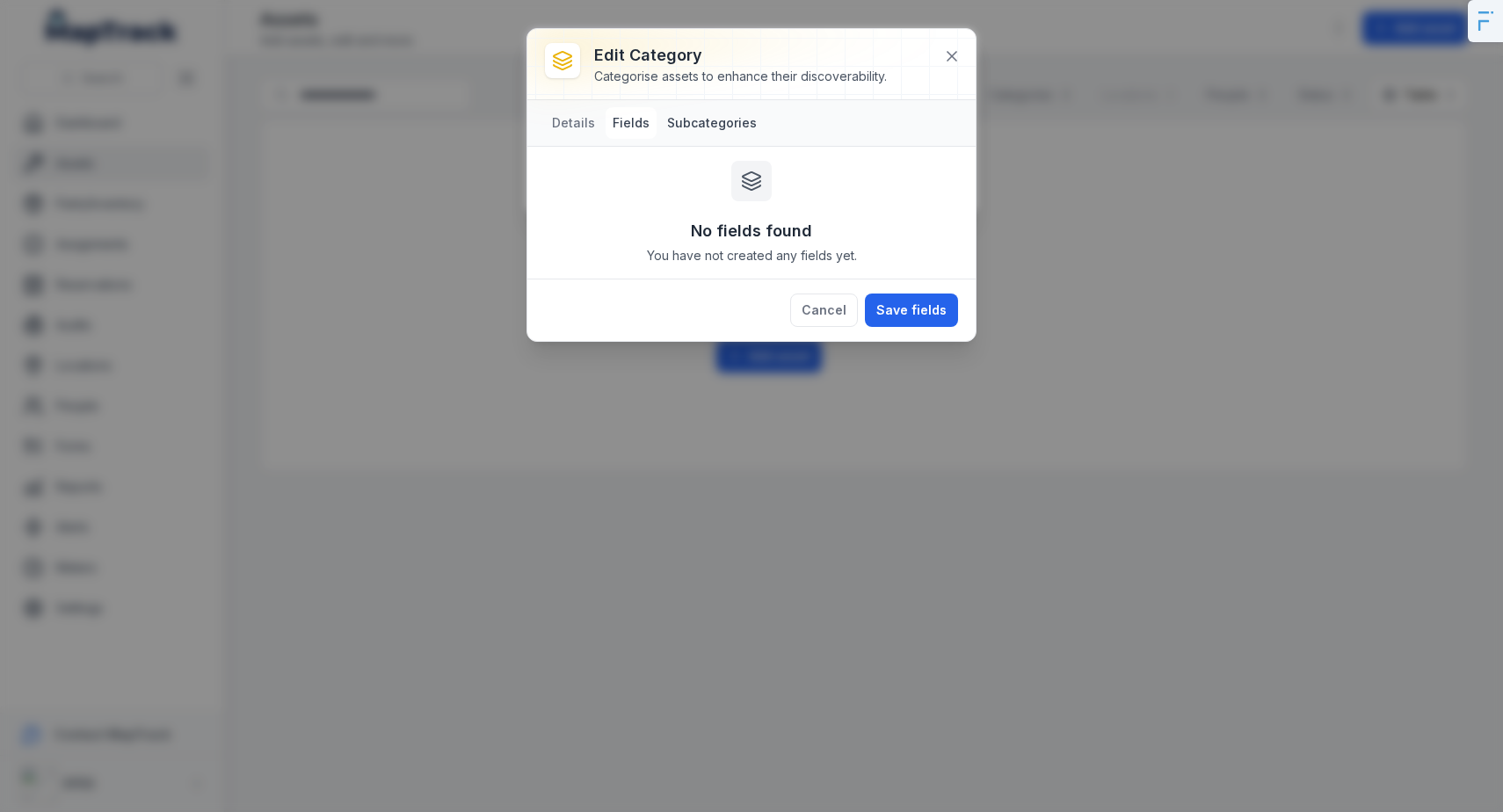
click at [689, 127] on button "Subcategories" at bounding box center [712, 123] width 104 height 32
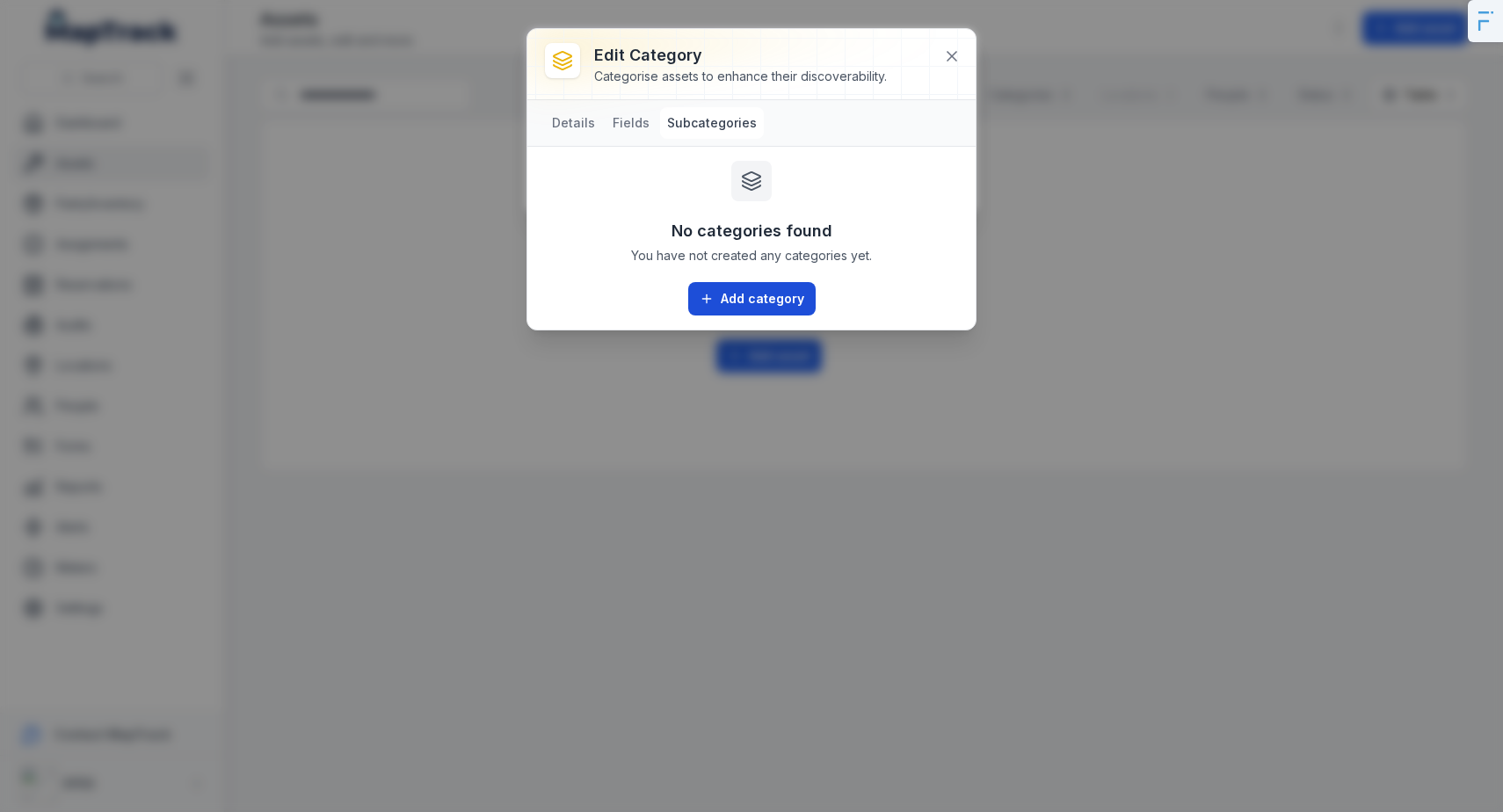
click at [714, 283] on button "Add category" at bounding box center [752, 299] width 127 height 33
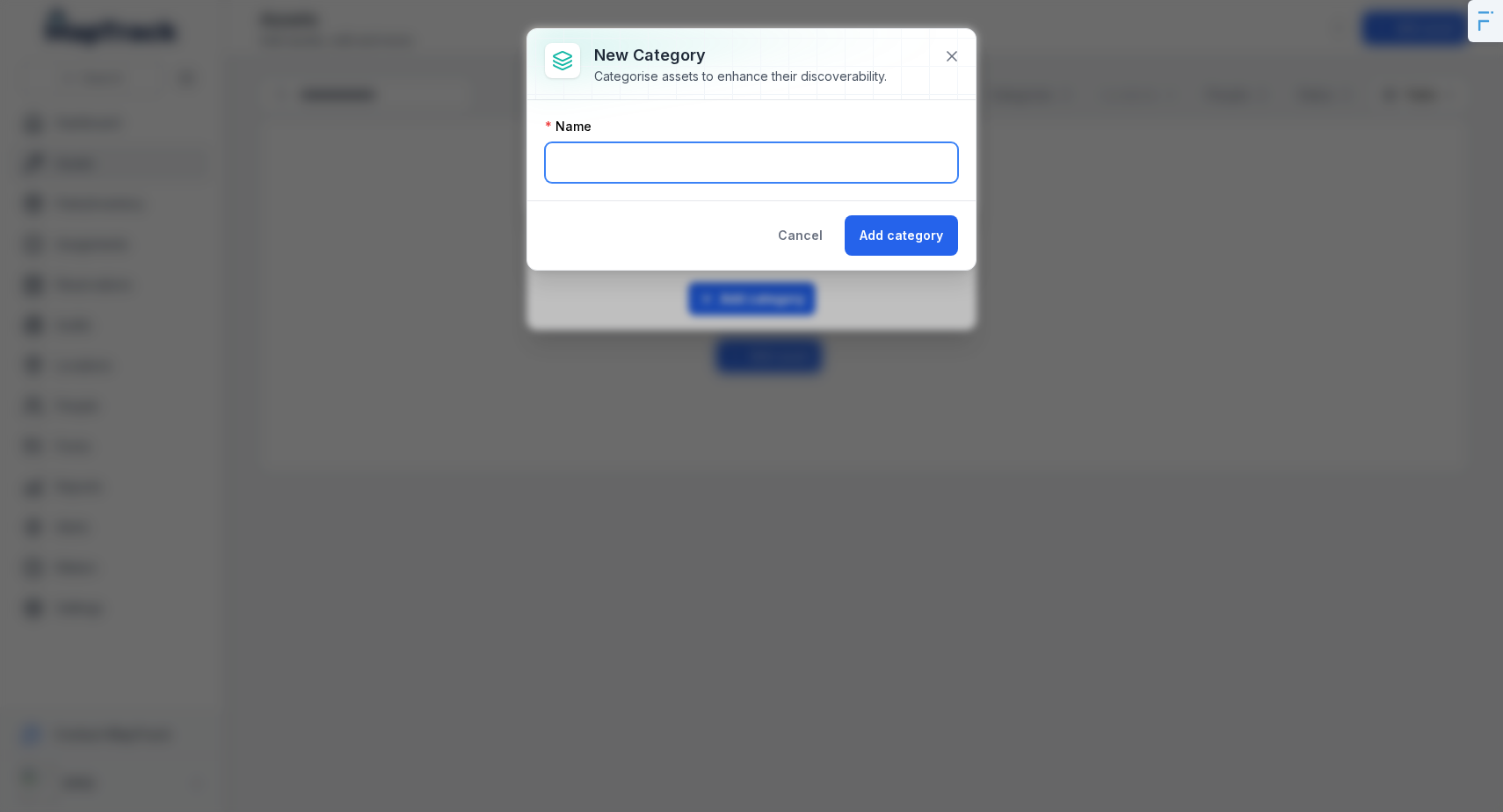
click at [698, 179] on input "text" at bounding box center [751, 163] width 414 height 41
type input "******"
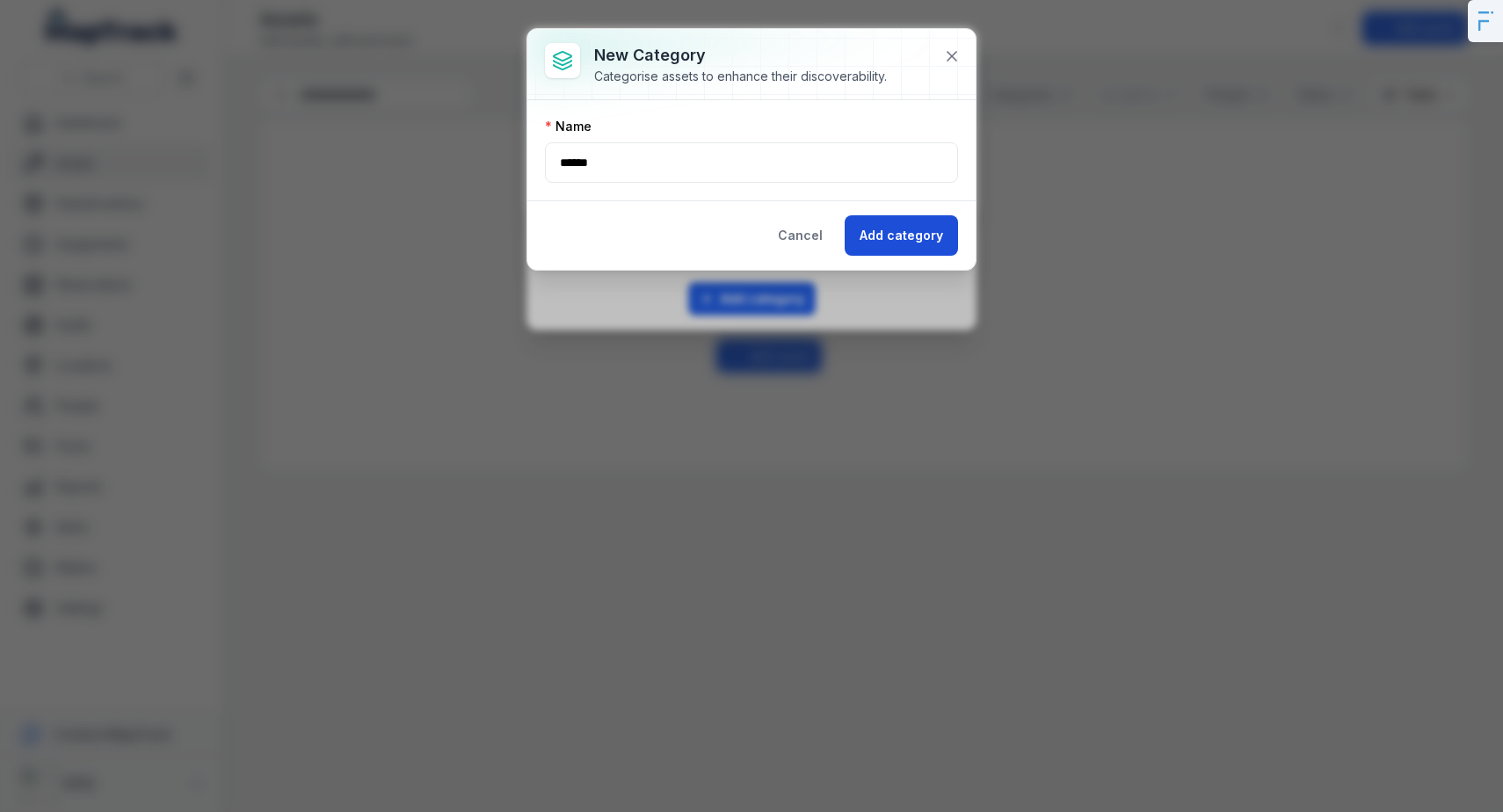
click at [949, 230] on button "Add category" at bounding box center [902, 236] width 113 height 41
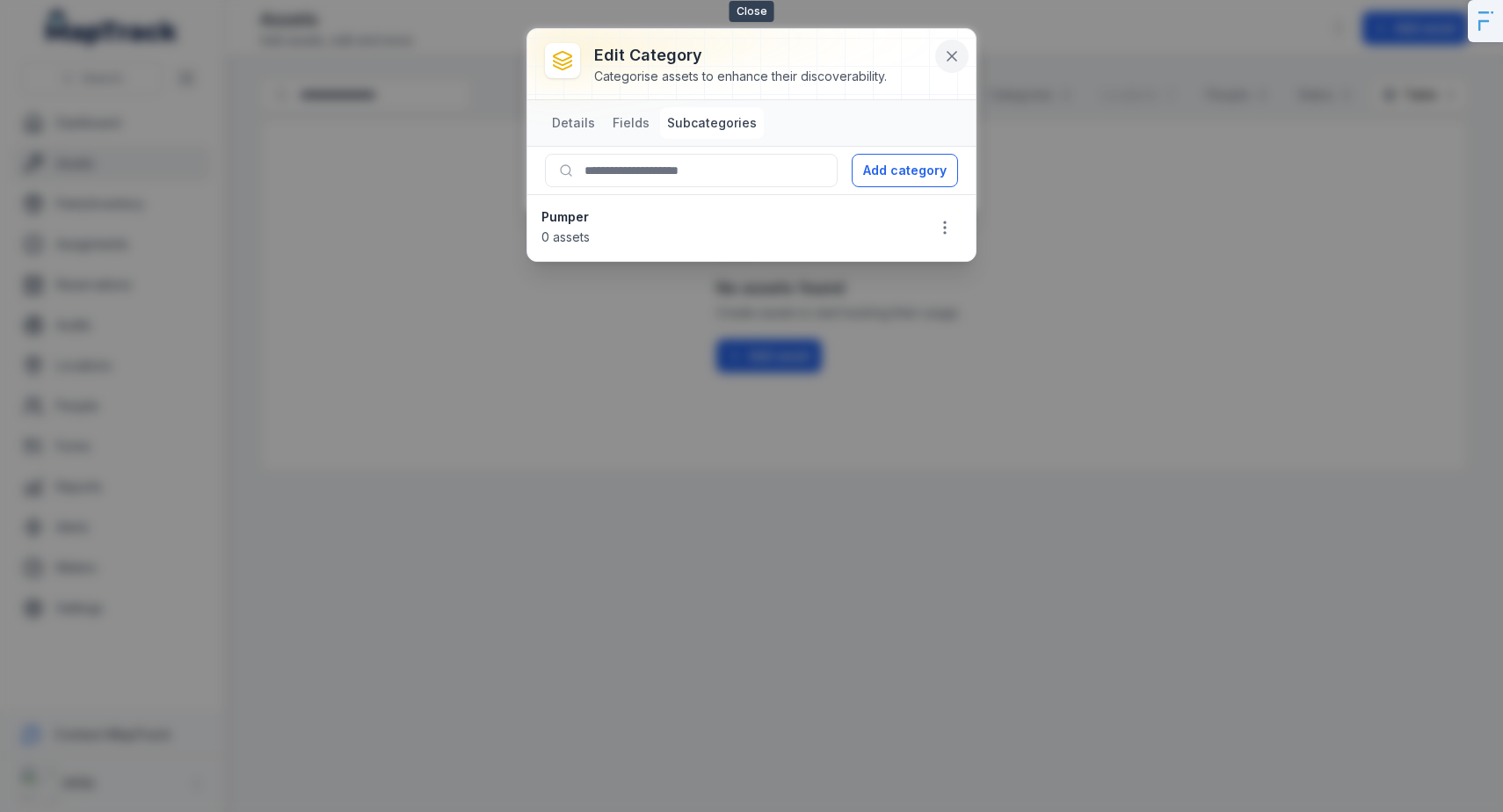
click at [940, 46] on button at bounding box center [952, 57] width 33 height 33
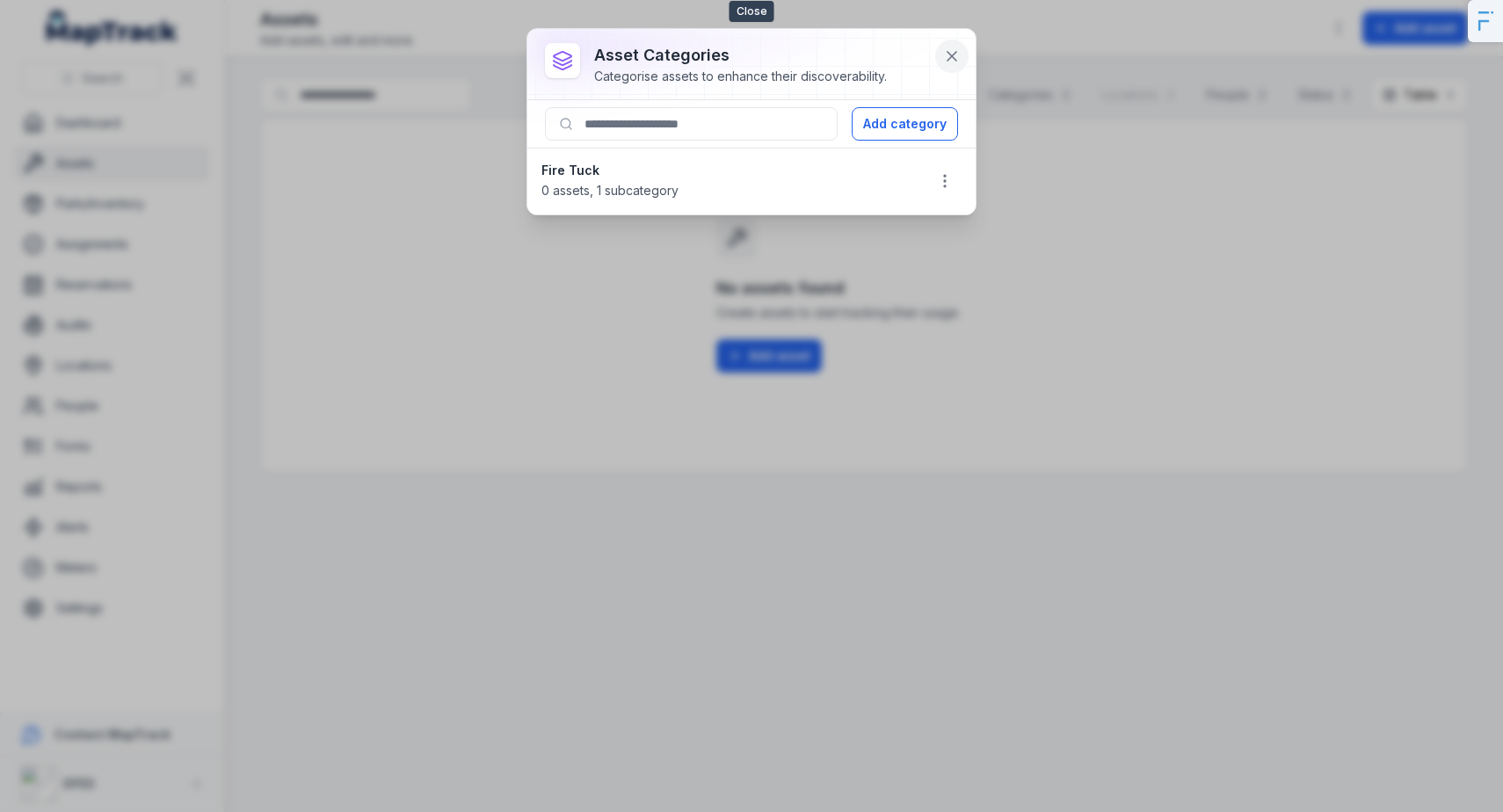
click at [958, 55] on icon at bounding box center [952, 56] width 18 height 18
